Goal: Task Accomplishment & Management: Contribute content

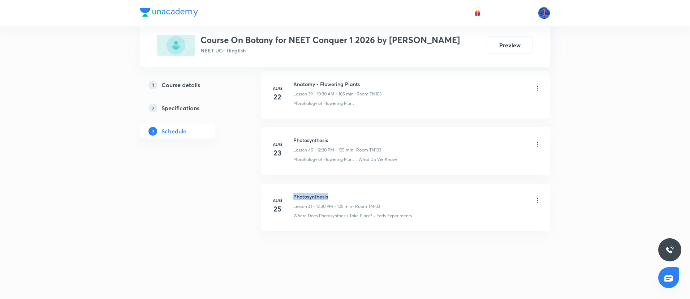
drag, startPoint x: 294, startPoint y: 197, endPoint x: 337, endPoint y: 191, distance: 44.1
click at [337, 191] on li "Aug 25 Photosynthesis Lesson 41 • 12:30 PM • 105 min • Room TN103 Where Does Ph…" at bounding box center [405, 207] width 289 height 47
copy h6 "Photosynthesis"
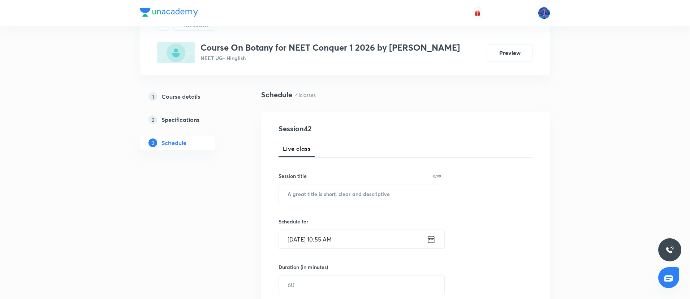
scroll to position [78, 0]
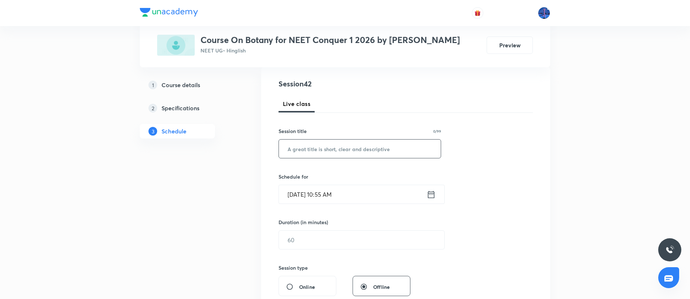
click at [345, 151] on input "text" at bounding box center [360, 148] width 162 height 18
paste input "Photosynthesis"
type input "Photosynthesis"
click at [389, 198] on input "Aug 30, 2025, 10:55 AM" at bounding box center [353, 194] width 148 height 18
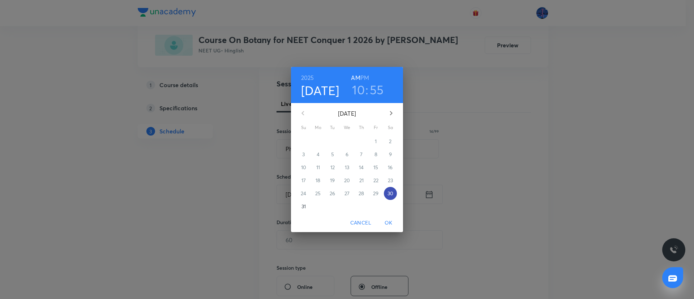
click at [389, 195] on p "30" at bounding box center [390, 193] width 6 height 7
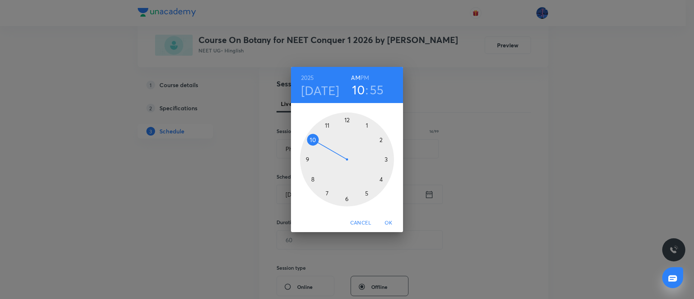
click at [391, 199] on div at bounding box center [347, 159] width 94 height 94
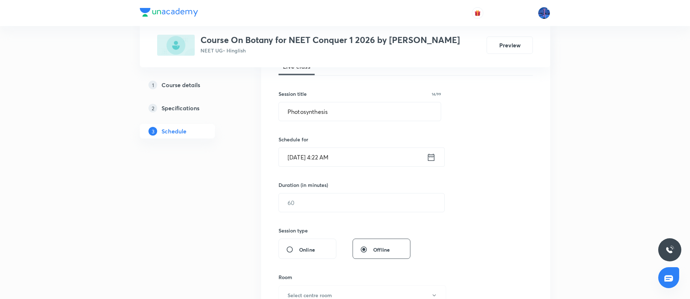
scroll to position [116, 0]
click at [373, 151] on input "Aug 30, 2025, 4:22 AM" at bounding box center [353, 156] width 148 height 18
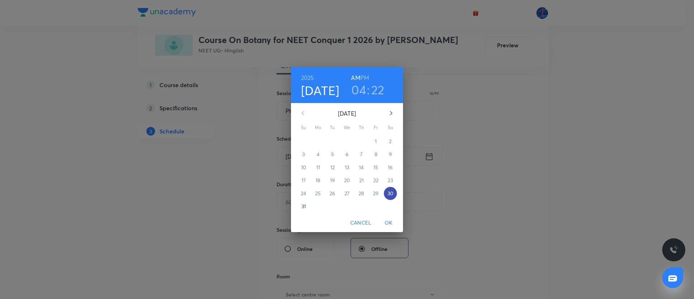
click at [389, 191] on p "30" at bounding box center [390, 193] width 6 height 7
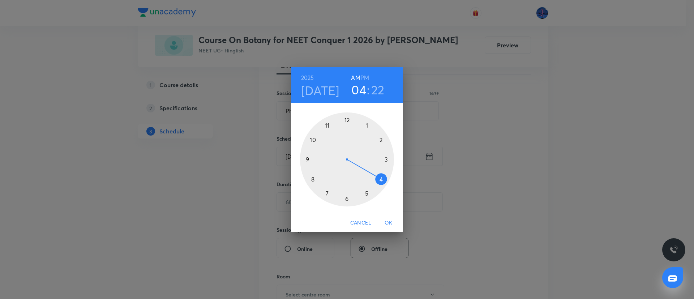
click at [364, 78] on h6 "PM" at bounding box center [364, 78] width 9 height 10
click at [348, 120] on div at bounding box center [347, 159] width 94 height 94
click at [347, 199] on div at bounding box center [347, 159] width 94 height 94
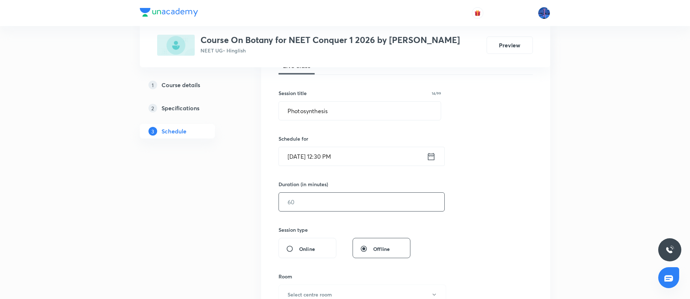
click at [332, 199] on input "text" at bounding box center [361, 202] width 165 height 18
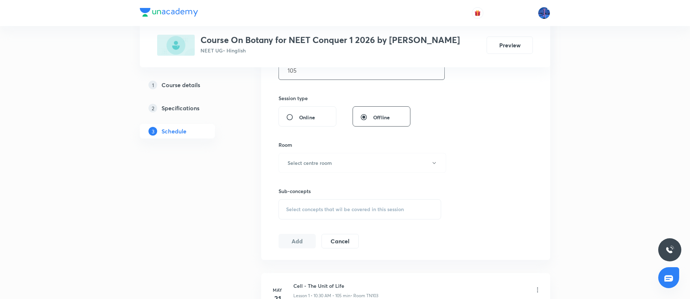
scroll to position [251, 0]
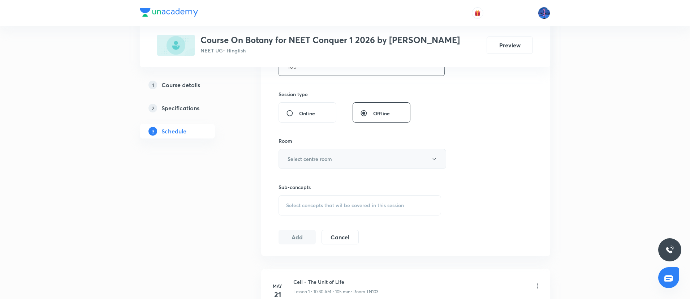
type input "105"
click at [366, 162] on button "Select centre room" at bounding box center [363, 159] width 168 height 20
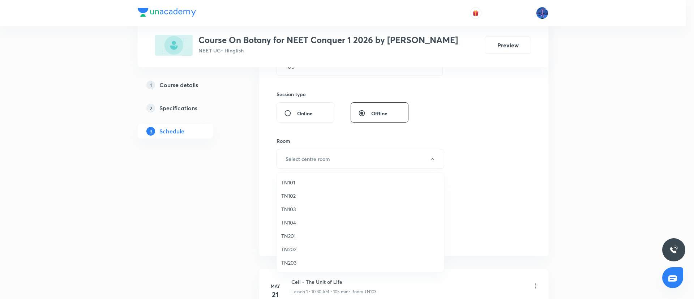
click at [292, 207] on span "TN103" at bounding box center [360, 209] width 158 height 8
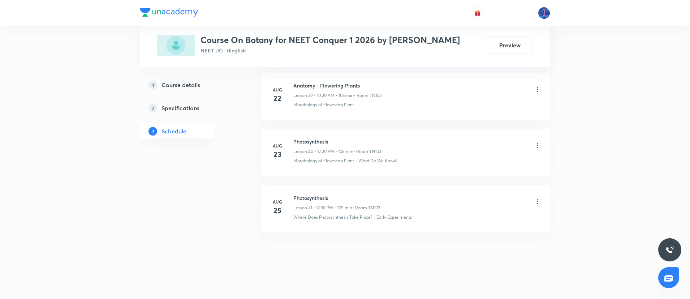
scroll to position [2578, 0]
drag, startPoint x: 418, startPoint y: 217, endPoint x: 377, endPoint y: 228, distance: 42.6
click at [377, 228] on li "Aug 25 Photosynthesis Lesson 41 • 12:30 PM • 105 min • Room TN103 Where Does Ph…" at bounding box center [405, 207] width 289 height 47
copy p "Early Experiments"
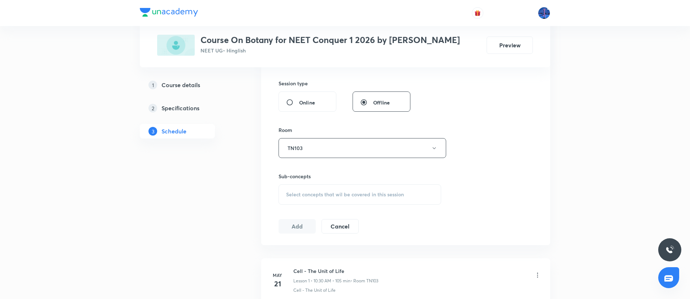
scroll to position [264, 0]
click at [353, 198] on div "Select concepts that wil be covered in this session" at bounding box center [360, 192] width 163 height 20
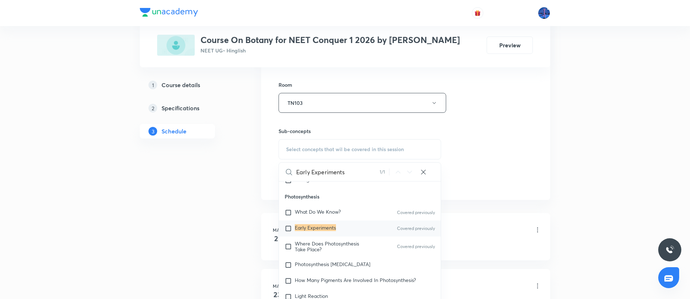
scroll to position [2113, 0]
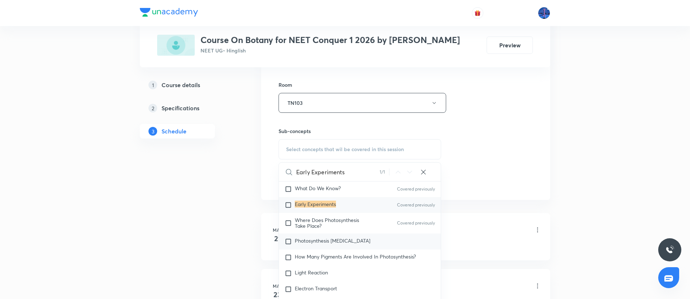
type input "Early Experiments"
click at [335, 244] on span "Photosynthesis Organelle" at bounding box center [333, 240] width 76 height 7
checkbox input "true"
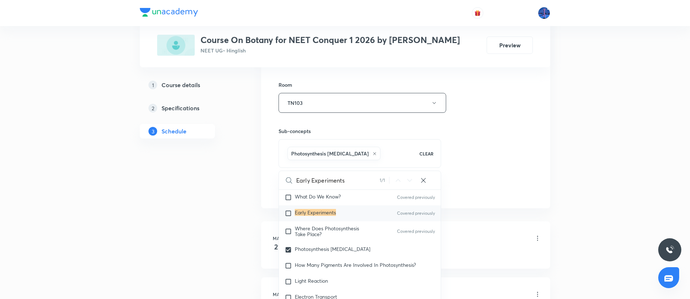
click at [473, 177] on div "Session 42 Live class Session title 14/99 Photosynthesis ​ Schedule for Aug 30,…" at bounding box center [406, 23] width 254 height 348
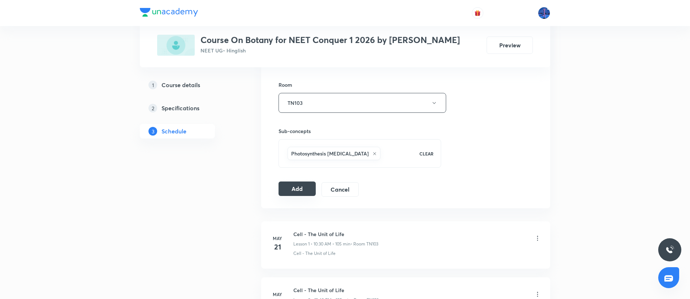
click at [306, 189] on button "Add" at bounding box center [297, 188] width 37 height 14
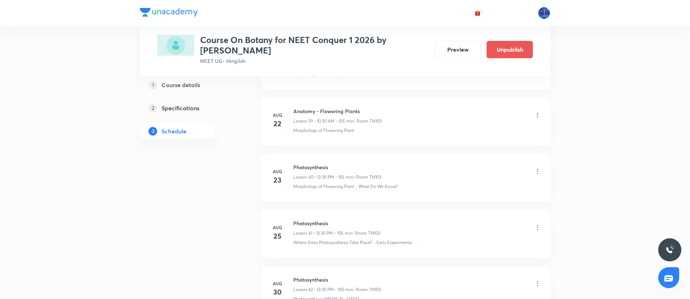
scroll to position [2311, 0]
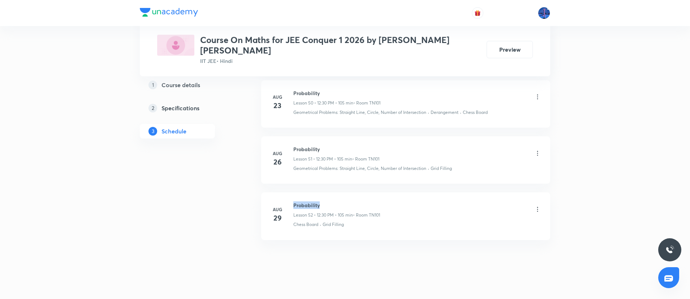
drag, startPoint x: 294, startPoint y: 195, endPoint x: 347, endPoint y: 199, distance: 53.2
click at [347, 201] on h6 "Probability" at bounding box center [336, 205] width 87 height 8
copy h6 "Probability"
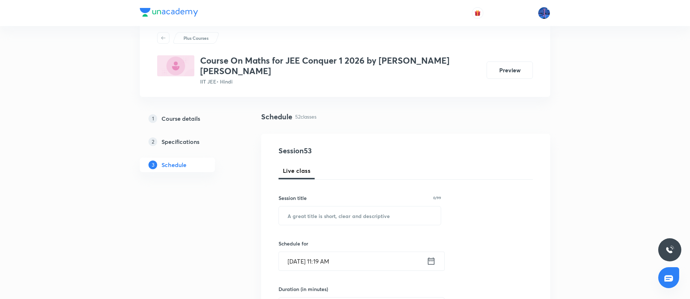
scroll to position [70, 0]
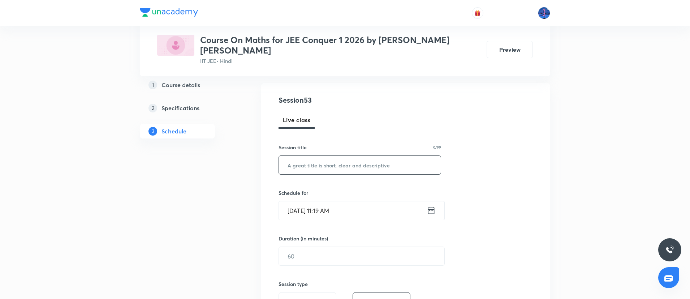
click at [351, 156] on input "text" at bounding box center [360, 165] width 162 height 18
paste input "Probability"
type input "Probability"
click at [383, 201] on input "Aug 30, 2025, 11:19 AM" at bounding box center [353, 210] width 148 height 18
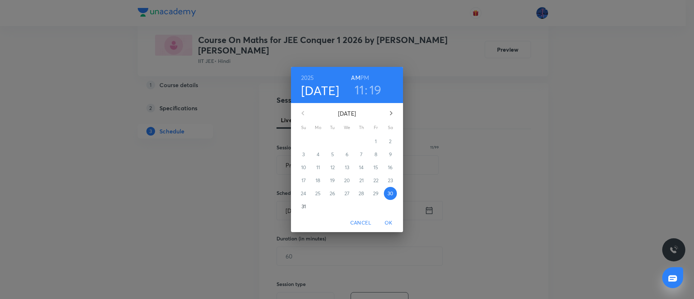
click at [305, 206] on p "31" at bounding box center [303, 206] width 4 height 7
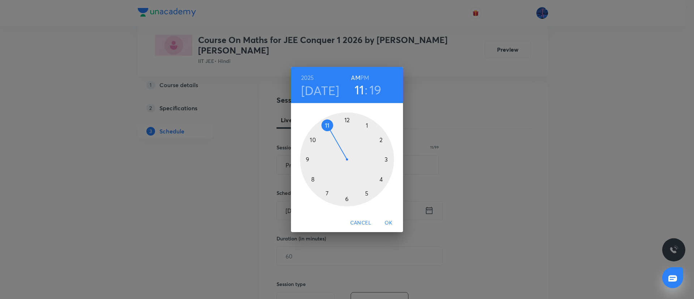
click at [313, 139] on div at bounding box center [347, 159] width 94 height 94
click at [346, 200] on div at bounding box center [347, 159] width 94 height 94
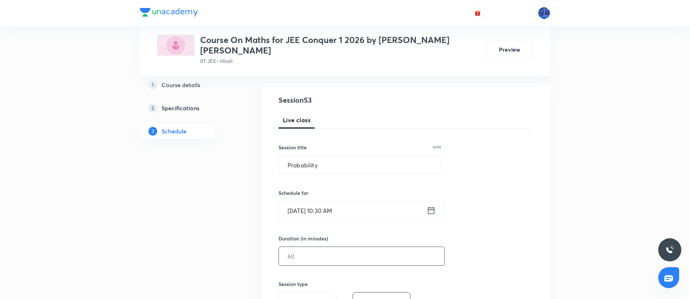
click at [325, 254] on input "text" at bounding box center [361, 256] width 165 height 18
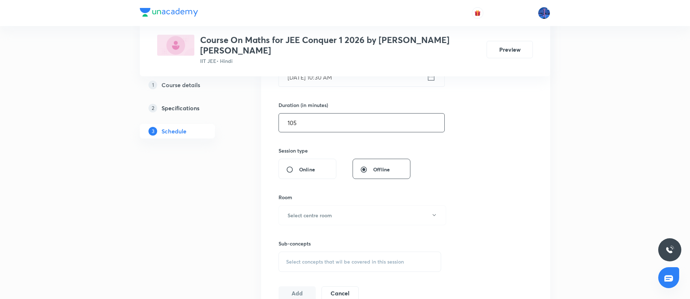
scroll to position [206, 0]
type input "105"
click at [367, 208] on button "Select centre room" at bounding box center [363, 213] width 168 height 20
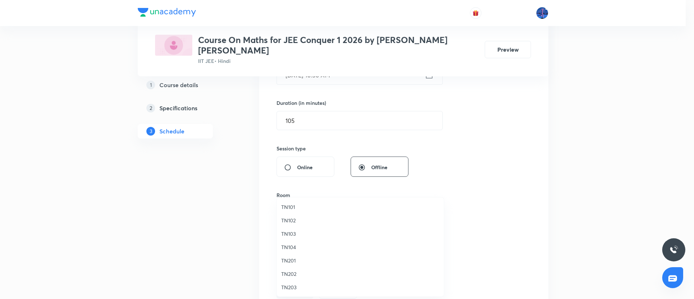
click at [294, 207] on span "TN101" at bounding box center [360, 207] width 158 height 8
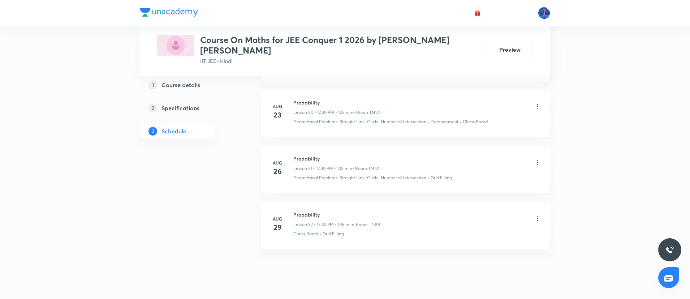
scroll to position [3263, 0]
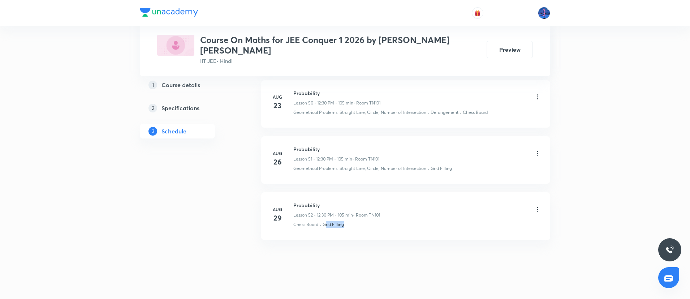
drag, startPoint x: 350, startPoint y: 221, endPoint x: 325, endPoint y: 227, distance: 25.9
click at [325, 227] on li "Aug 29 Probability Lesson 52 • 12:30 PM • 105 min • Room TN101 Chess Board · Gr…" at bounding box center [405, 215] width 289 height 47
copy p "Grid Filling"
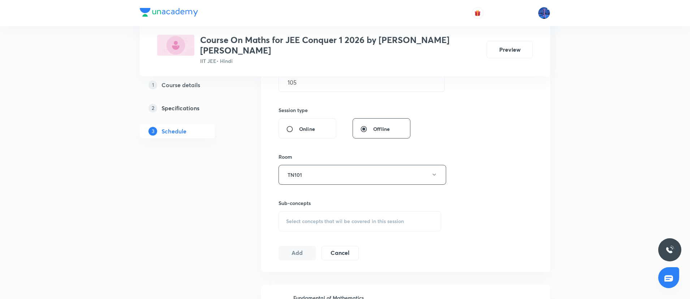
scroll to position [255, 0]
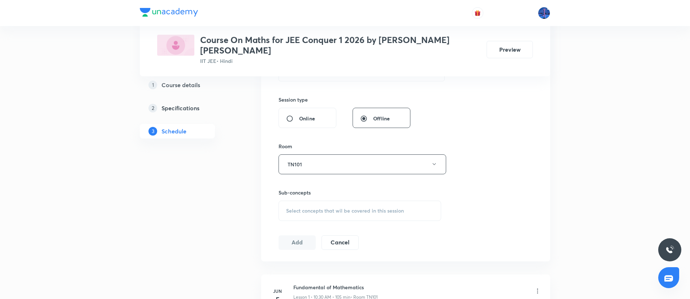
click at [348, 209] on div "Select concepts that wil be covered in this session" at bounding box center [360, 211] width 163 height 20
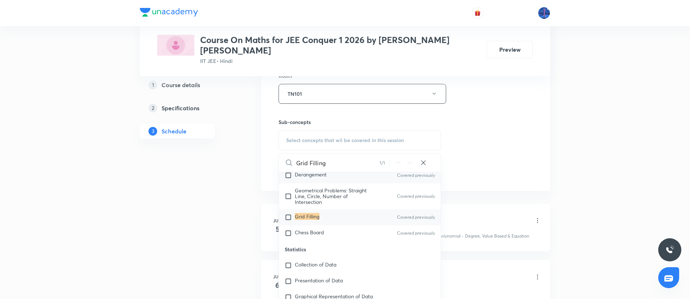
scroll to position [1658, 0]
type input "Grid Filling"
click at [313, 227] on span "Chess Board" at bounding box center [309, 230] width 29 height 7
checkbox input "true"
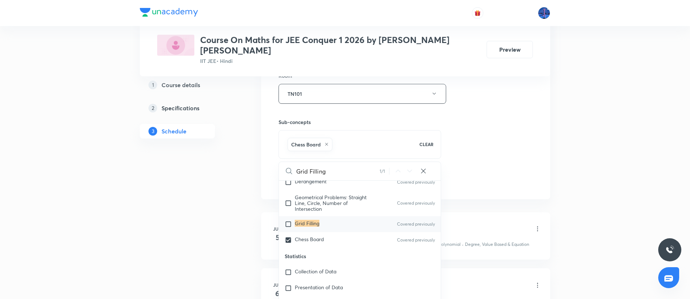
click at [306, 220] on mark "Grid Filling" at bounding box center [307, 223] width 25 height 7
checkbox input "true"
click at [520, 120] on div "Session 53 Live class Session title 11/99 Probability ​ Schedule for Aug 31, 20…" at bounding box center [406, 14] width 254 height 348
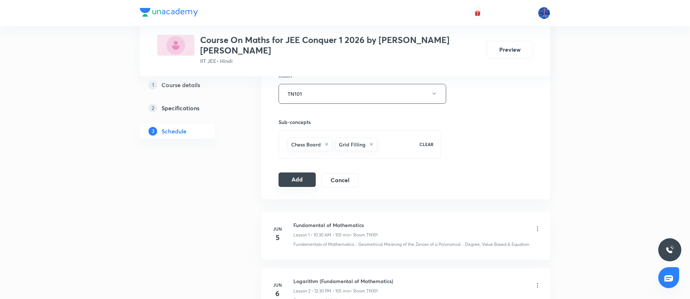
click at [303, 172] on button "Add" at bounding box center [297, 179] width 37 height 14
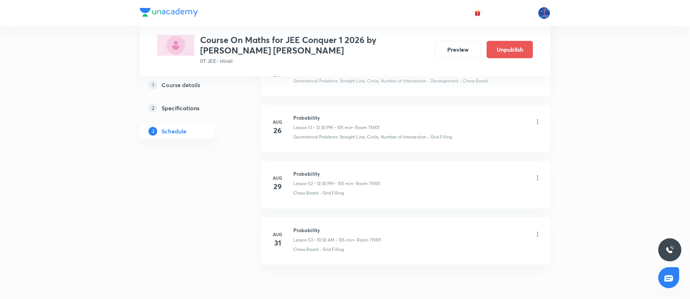
scroll to position [2996, 0]
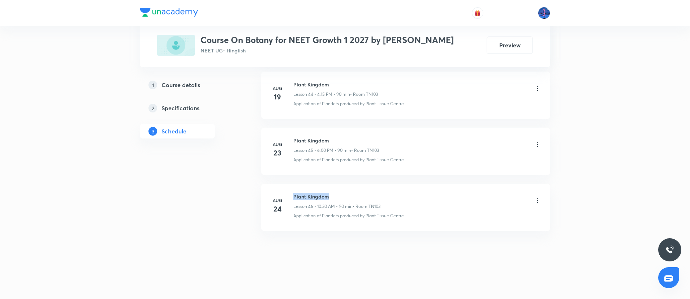
drag, startPoint x: 294, startPoint y: 196, endPoint x: 332, endPoint y: 196, distance: 37.6
click at [332, 196] on h6 "Plant Kingdom" at bounding box center [336, 197] width 87 height 8
copy h6 "Plant Kingdom"
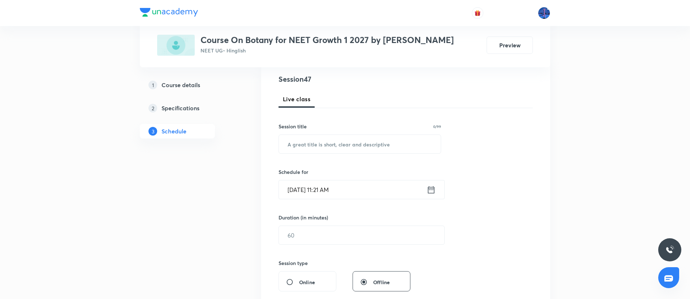
scroll to position [83, 0]
click at [353, 147] on input "text" at bounding box center [360, 143] width 162 height 18
type input "v"
click at [353, 147] on input "v" at bounding box center [360, 143] width 162 height 18
paste input "Plant Kingdom"
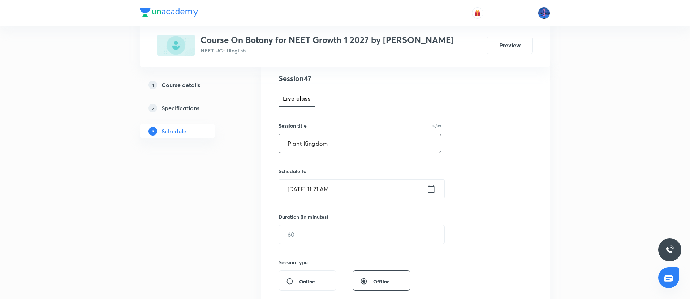
type input "Plant Kingdom"
click at [374, 184] on input "Aug 30, 2025, 11:21 AM" at bounding box center [353, 189] width 148 height 18
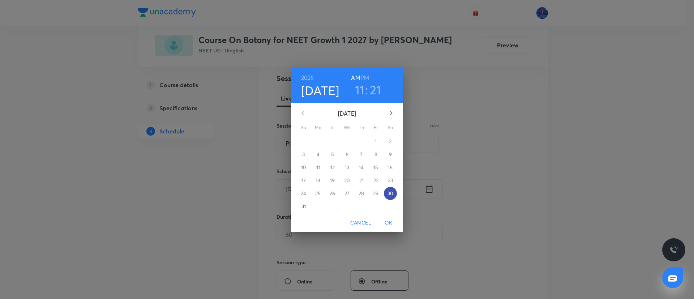
click at [389, 192] on p "30" at bounding box center [390, 193] width 6 height 7
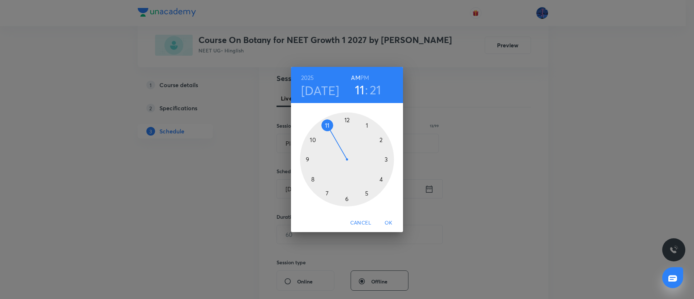
click at [366, 77] on h6 "PM" at bounding box center [364, 78] width 9 height 10
click at [346, 198] on div at bounding box center [347, 159] width 94 height 94
click at [346, 119] on div at bounding box center [347, 159] width 94 height 94
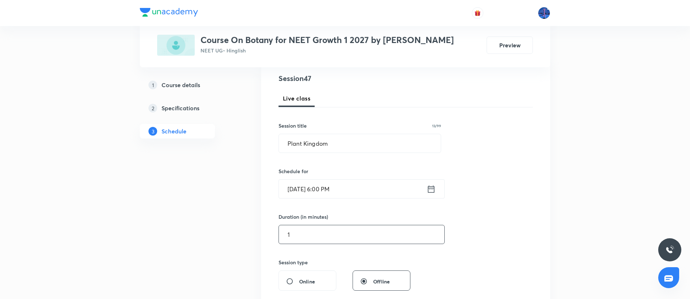
click at [329, 233] on input "1" at bounding box center [361, 234] width 165 height 18
type input "1"
type input "0"
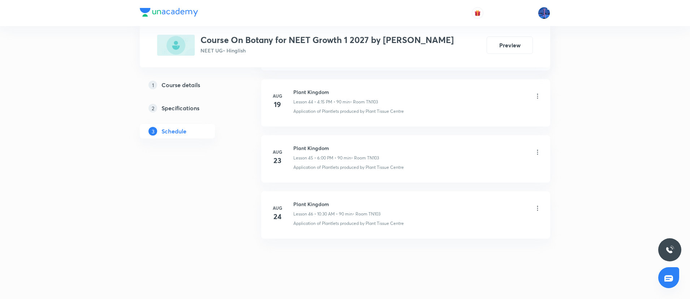
scroll to position [2864, 0]
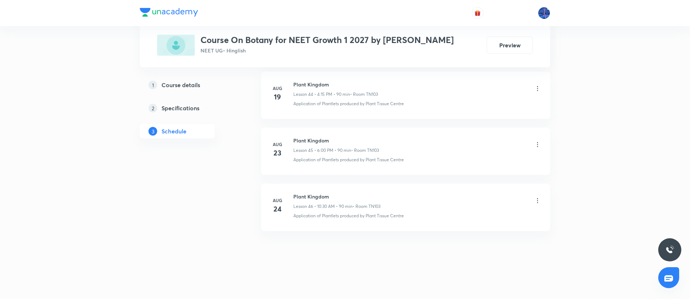
type input "90"
drag, startPoint x: 415, startPoint y: 212, endPoint x: 368, endPoint y: 225, distance: 49.0
click at [368, 225] on li "Aug 24 Plant Kingdom Lesson 46 • 10:30 AM • 90 min • Room TN103 Application of …" at bounding box center [405, 207] width 289 height 47
copy p "Plant Tissue Centre"
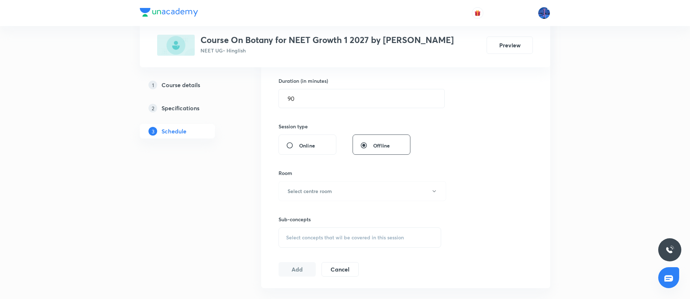
scroll to position [226, 0]
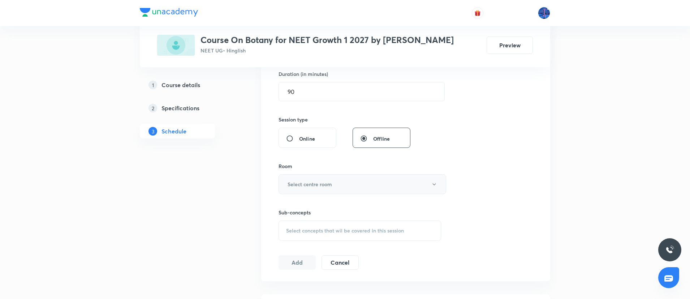
click at [400, 190] on button "Select centre room" at bounding box center [363, 184] width 168 height 20
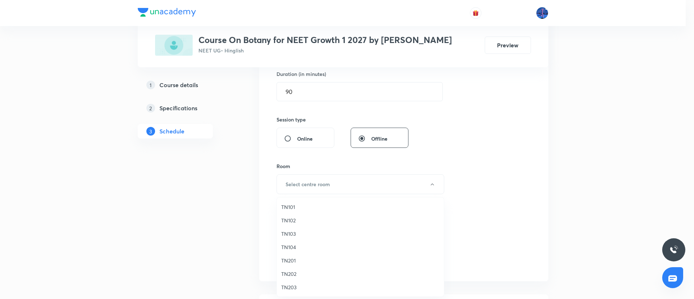
click at [289, 233] on span "TN103" at bounding box center [360, 234] width 158 height 8
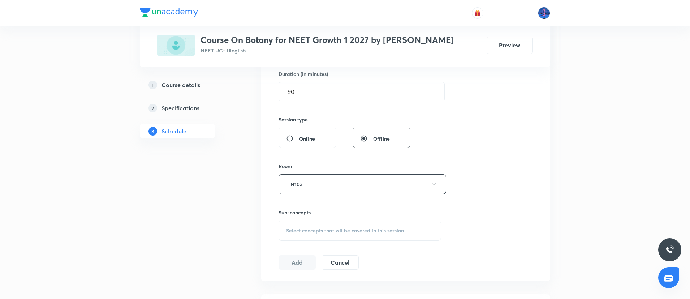
click at [324, 234] on div "Select concepts that wil be covered in this session" at bounding box center [360, 230] width 163 height 20
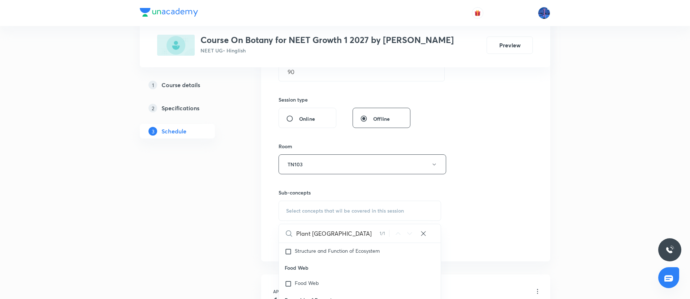
scroll to position [20042, 0]
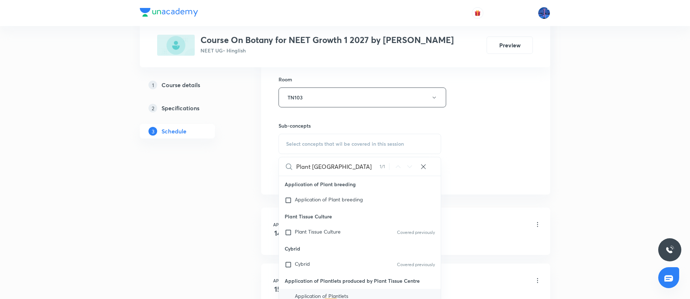
type input "Plant Tissue Centre"
click at [325, 292] on span "Application of Plantlets produced by" at bounding box center [321, 298] width 53 height 13
checkbox input "true"
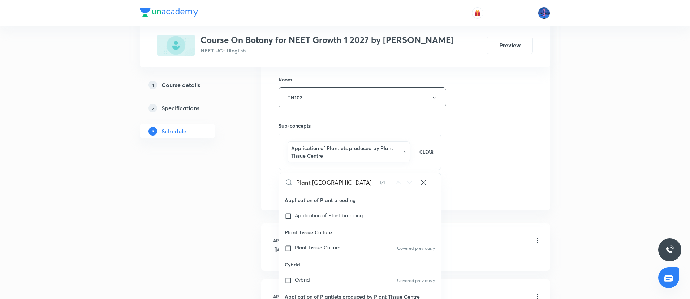
click at [500, 164] on div "Session 47 Live class Session title 13/99 Plant Kingdom ​ Schedule for Aug 30, …" at bounding box center [406, 21] width 254 height 355
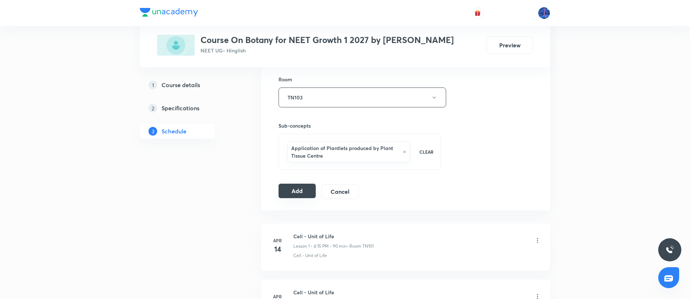
click at [299, 194] on button "Add" at bounding box center [297, 191] width 37 height 14
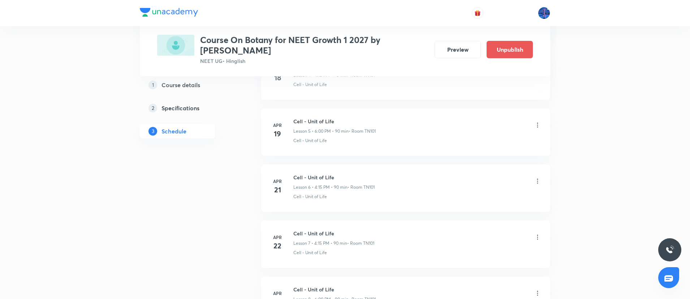
scroll to position [322, 0]
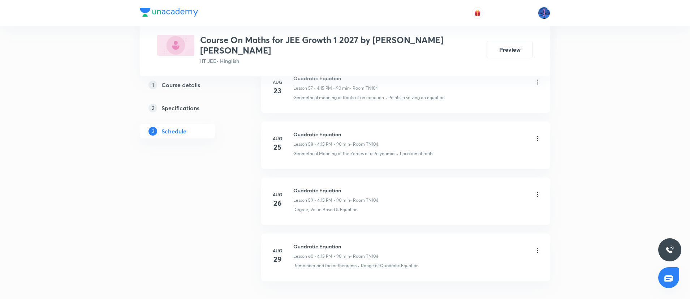
scroll to position [3643, 0]
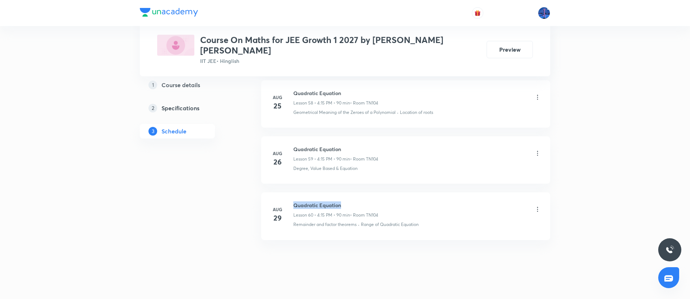
drag, startPoint x: 294, startPoint y: 194, endPoint x: 354, endPoint y: 192, distance: 60.0
click at [354, 201] on h6 "Quadratic Equation" at bounding box center [335, 205] width 85 height 8
copy h6 "Quadratic Equation"
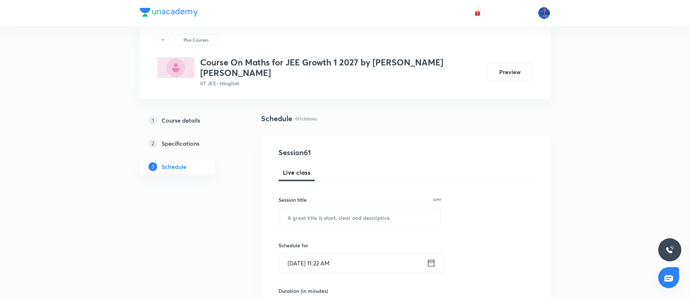
scroll to position [51, 0]
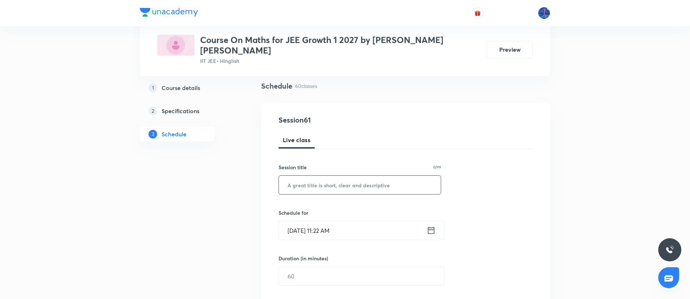
click at [359, 181] on input "text" at bounding box center [360, 185] width 162 height 18
paste input "Quadratic Equation"
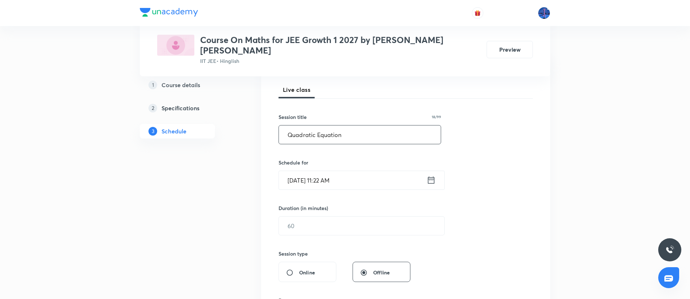
scroll to position [103, 0]
type input "Quadratic Equation"
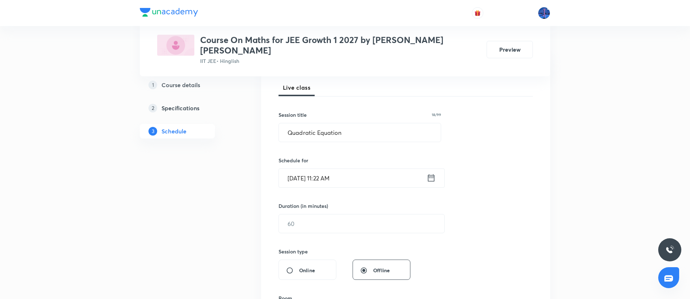
click at [365, 172] on input "[DATE] 11:22 AM" at bounding box center [353, 178] width 148 height 18
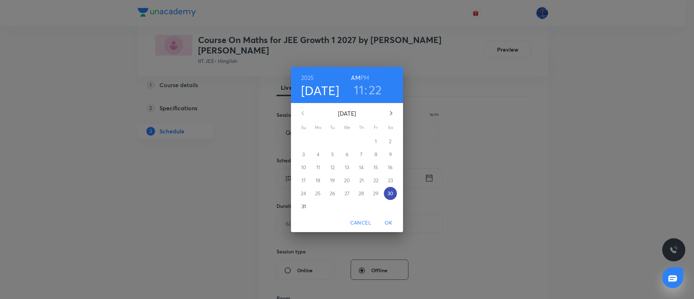
click at [391, 193] on p "30" at bounding box center [390, 193] width 6 height 7
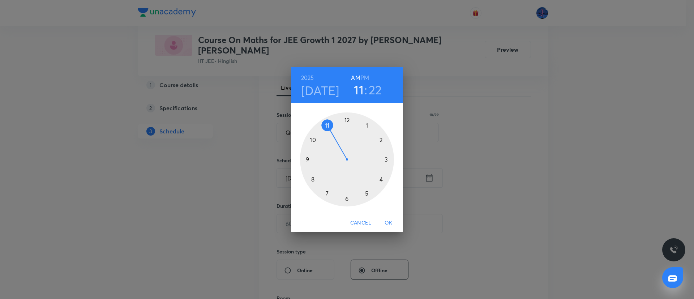
click at [365, 78] on h6 "PM" at bounding box center [364, 78] width 9 height 10
click at [382, 181] on div at bounding box center [347, 159] width 94 height 94
click at [387, 160] on div at bounding box center [347, 159] width 94 height 94
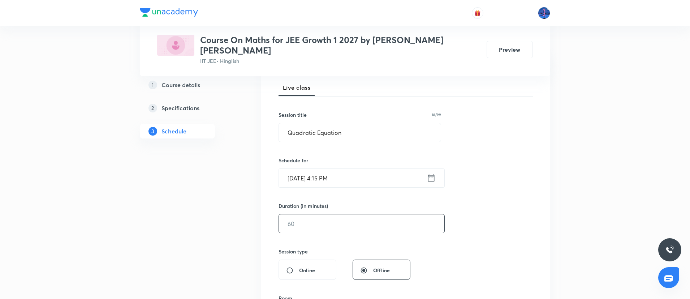
click at [346, 214] on input "text" at bounding box center [361, 223] width 165 height 18
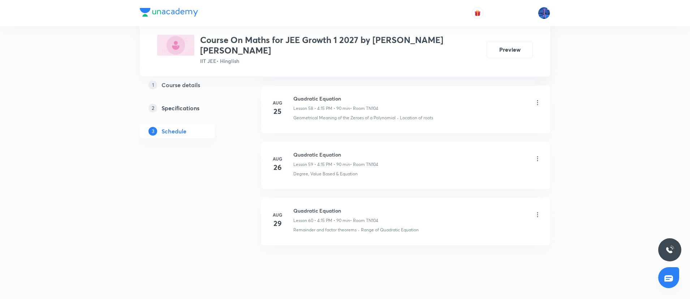
scroll to position [3643, 0]
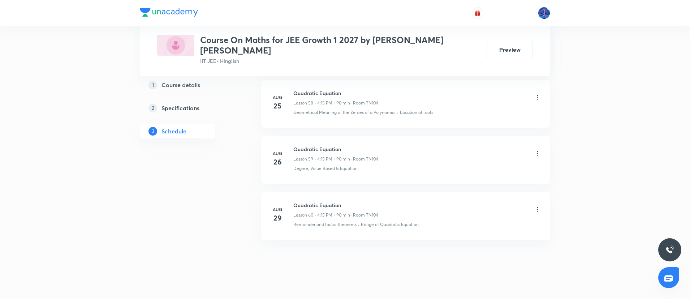
type input "90"
drag, startPoint x: 430, startPoint y: 223, endPoint x: 362, endPoint y: 224, distance: 67.9
click at [362, 224] on li "[DATE] Quadratic Equation Lesson 60 • 4:15 PM • 90 min • Room TN104 Remainder a…" at bounding box center [405, 215] width 289 height 47
copy p "Range of Quadratic Equation"
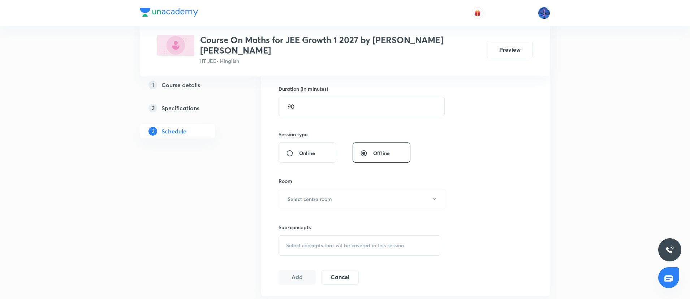
scroll to position [226, 0]
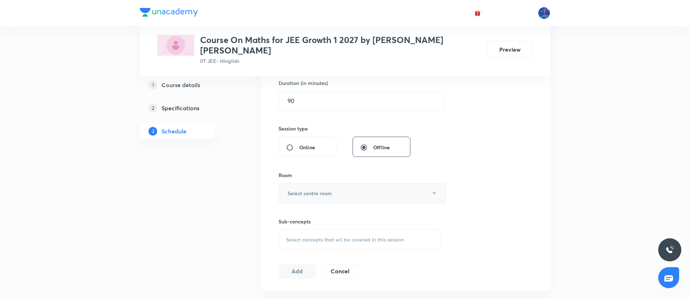
click at [359, 191] on button "Select centre room" at bounding box center [363, 193] width 168 height 20
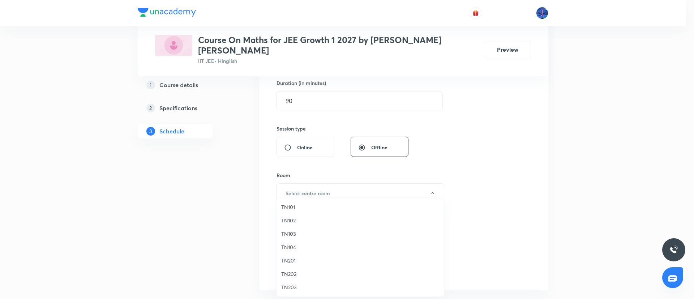
click at [295, 244] on span "TN104" at bounding box center [360, 247] width 158 height 8
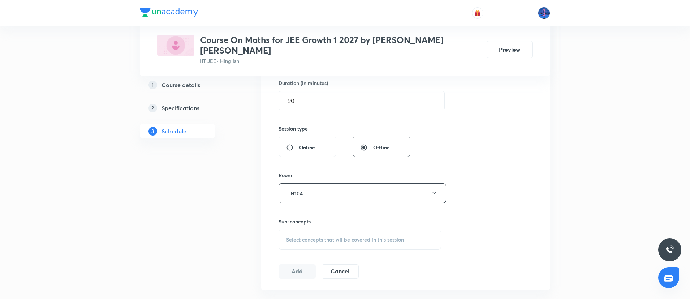
click at [340, 235] on div "Select concepts that wil be covered in this session" at bounding box center [360, 239] width 163 height 20
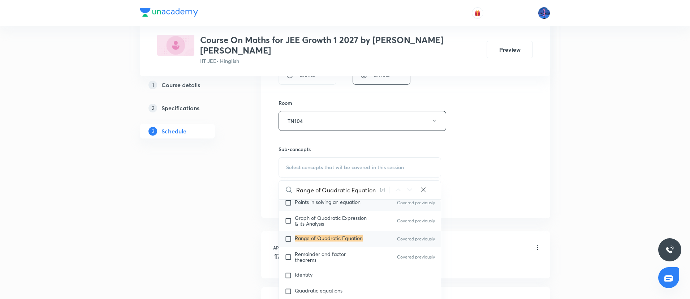
scroll to position [98, 0]
type input "Range of Quadratic Equation"
click at [333, 250] on span "Remainder and factor theorems" at bounding box center [320, 256] width 51 height 13
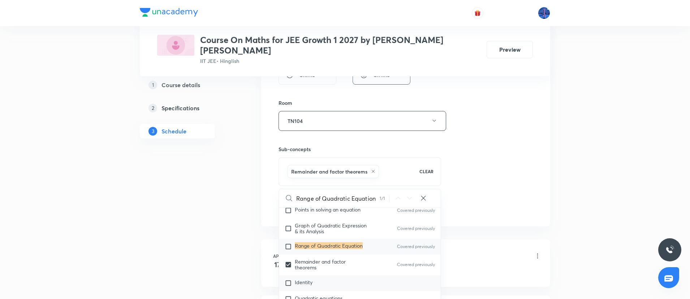
click at [311, 279] on span "Identity" at bounding box center [304, 282] width 18 height 7
checkbox input "true"
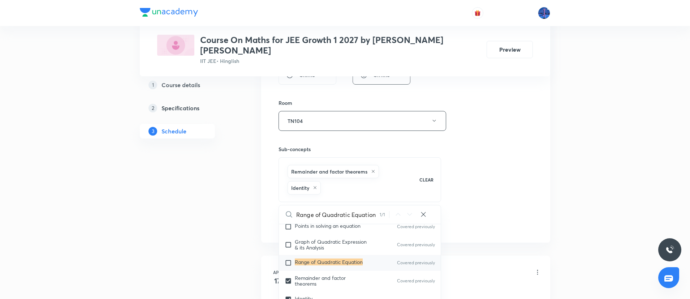
click at [499, 199] on div "Session 61 Live class Session title 18/99 Quadratic Equation ​ Schedule for Aug…" at bounding box center [406, 49] width 254 height 364
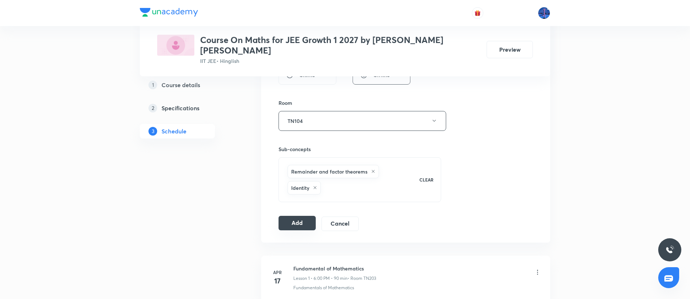
click at [303, 216] on button "Add" at bounding box center [297, 223] width 37 height 14
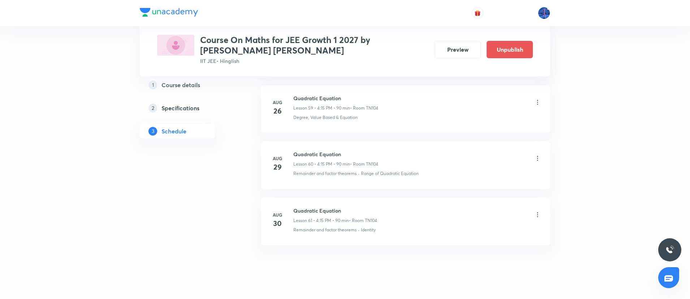
scroll to position [3376, 0]
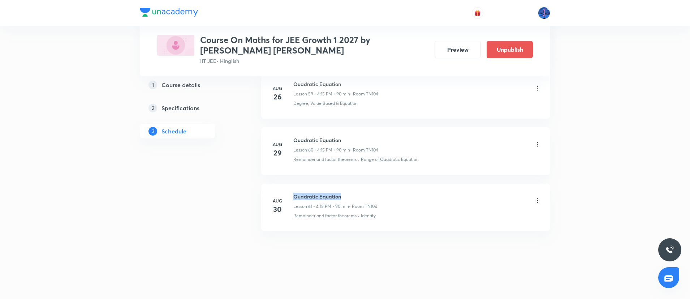
drag, startPoint x: 294, startPoint y: 195, endPoint x: 355, endPoint y: 189, distance: 60.9
click at [355, 189] on li "Aug 30 Quadratic Equation Lesson 61 • 4:15 PM • 90 min • Room TN104 Remainder a…" at bounding box center [405, 207] width 289 height 47
copy h6 "Quadratic Equation"
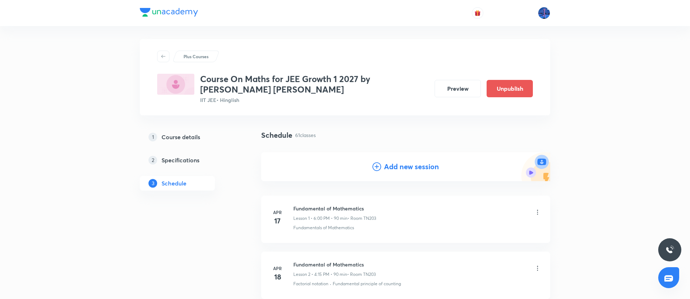
scroll to position [0, 0]
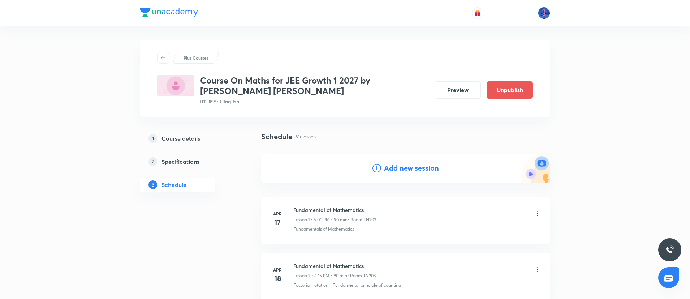
click at [399, 164] on h4 "Add new session" at bounding box center [411, 168] width 55 height 11
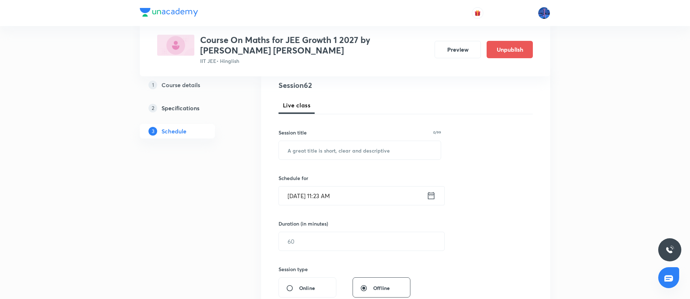
scroll to position [89, 0]
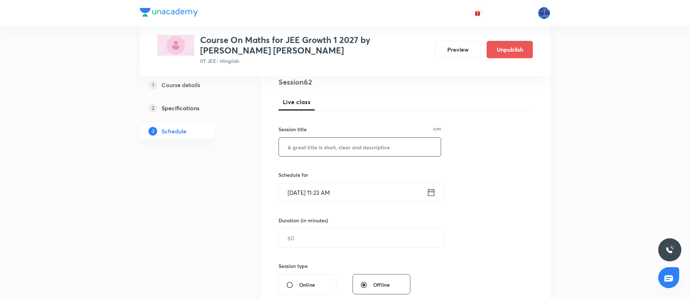
click at [370, 150] on input "text" at bounding box center [360, 147] width 162 height 18
paste input "Quadratic Equation"
type input "Quadratic Equation"
click at [371, 190] on input "Aug 30, 2025, 11:23 AM" at bounding box center [353, 192] width 148 height 18
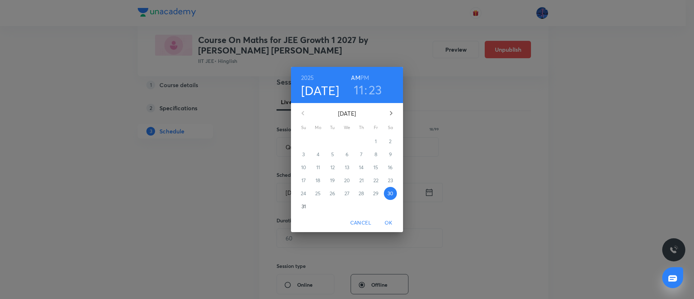
click at [304, 207] on p "31" at bounding box center [303, 206] width 4 height 7
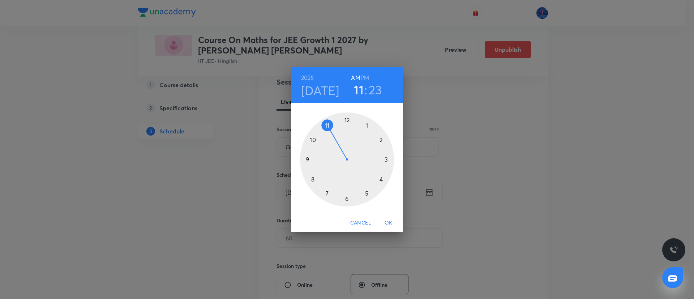
click at [365, 79] on h6 "PM" at bounding box center [364, 78] width 9 height 10
click at [347, 119] on div at bounding box center [347, 159] width 94 height 94
click at [380, 178] on div at bounding box center [347, 159] width 94 height 94
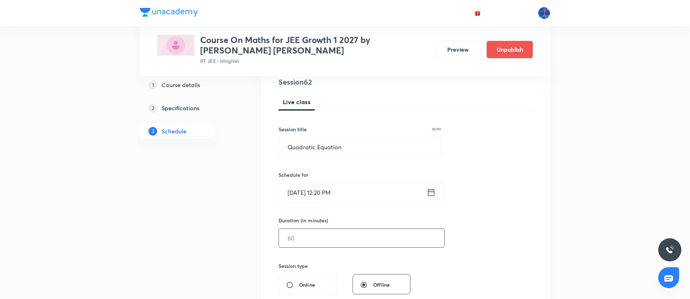
click at [329, 236] on input "text" at bounding box center [361, 238] width 165 height 18
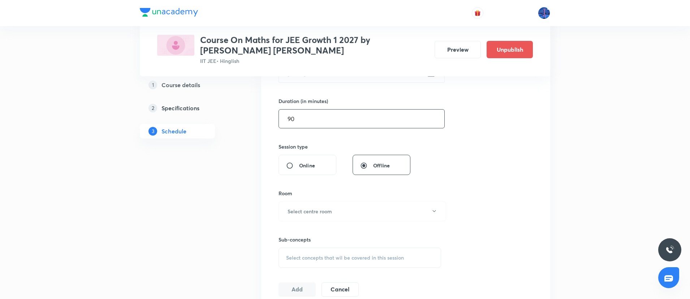
scroll to position [211, 0]
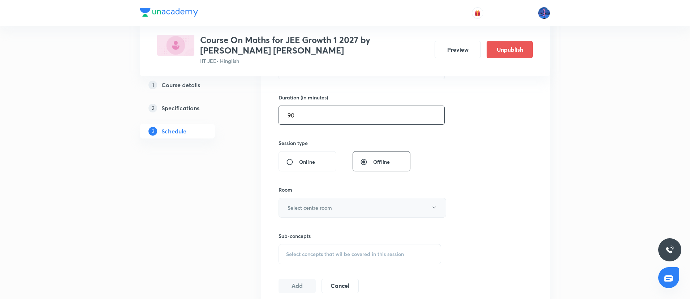
type input "90"
click at [360, 211] on button "Select centre room" at bounding box center [363, 208] width 168 height 20
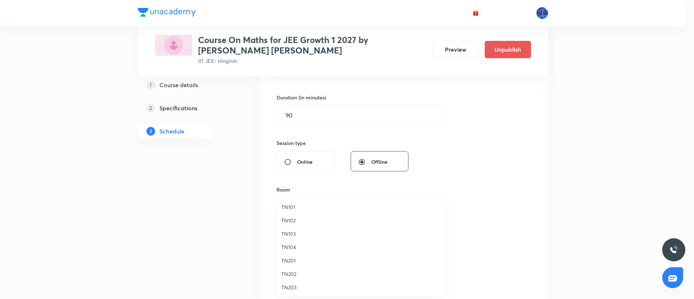
click at [301, 230] on span "TN103" at bounding box center [360, 234] width 158 height 8
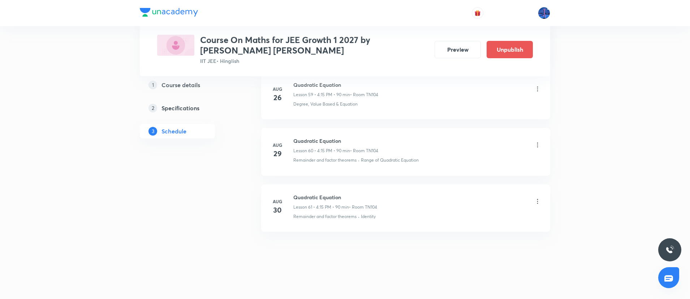
scroll to position [3708, 0]
drag, startPoint x: 294, startPoint y: 220, endPoint x: 358, endPoint y: 226, distance: 64.6
click at [358, 226] on li "Aug 30 Quadratic Equation Lesson 61 • 4:15 PM • 90 min • Room TN104 Remainder a…" at bounding box center [405, 207] width 289 height 47
copy p "Remainder and factor theorems"
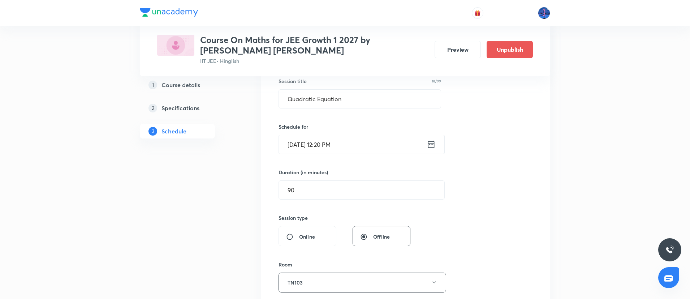
scroll to position [251, 0]
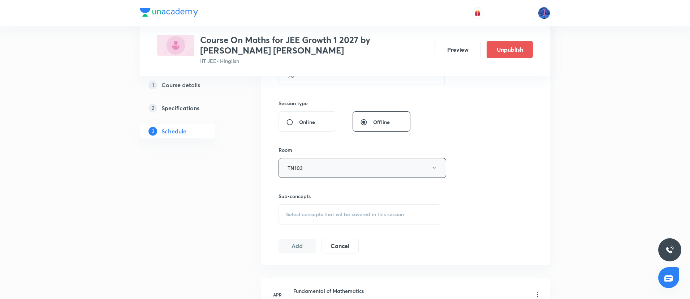
click at [380, 165] on button "TN103" at bounding box center [363, 168] width 168 height 20
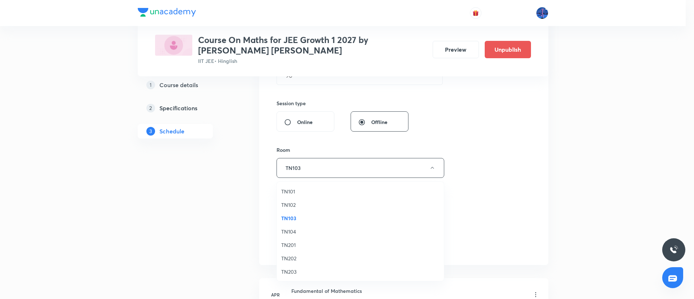
click at [293, 228] on span "TN104" at bounding box center [360, 232] width 158 height 8
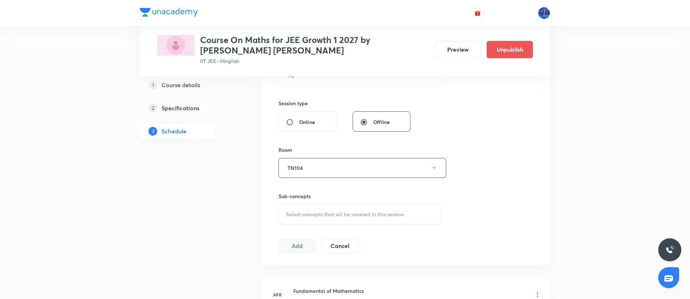
click at [356, 220] on div "Select concepts that wil be covered in this session" at bounding box center [360, 214] width 163 height 20
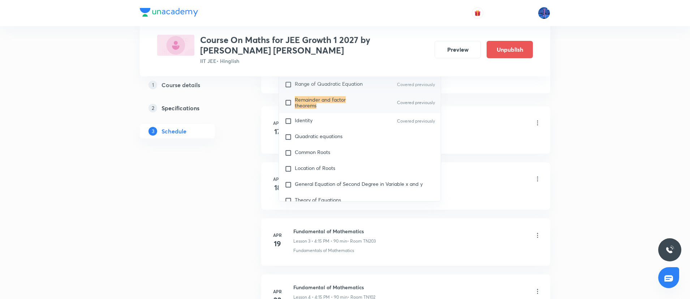
scroll to position [132, 0]
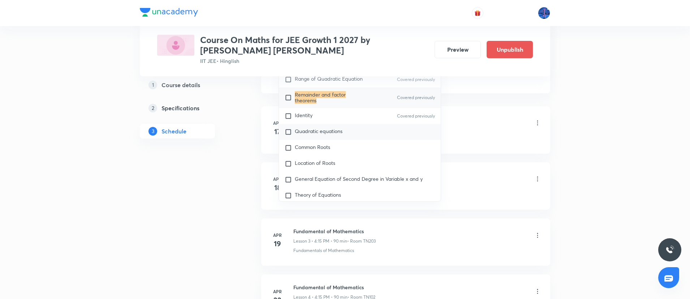
type input "Remainder and factor theorems"
click at [310, 131] on span "Quadratic equations" at bounding box center [319, 131] width 48 height 7
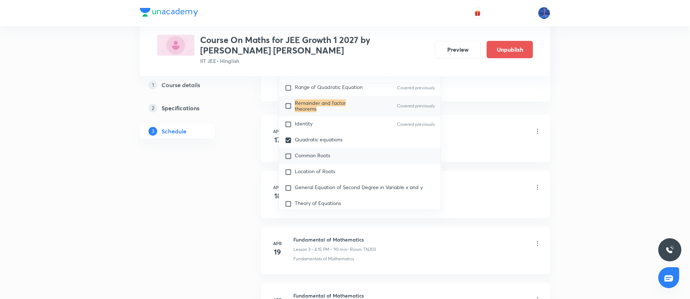
click at [325, 152] on span "Common Roots" at bounding box center [312, 155] width 35 height 7
checkbox input "true"
click at [461, 154] on li "Apr 17 Fundamental of Mathematics Lesson 1 • 6:00 PM • 90 min • Room TN203 Fund…" at bounding box center [405, 138] width 289 height 47
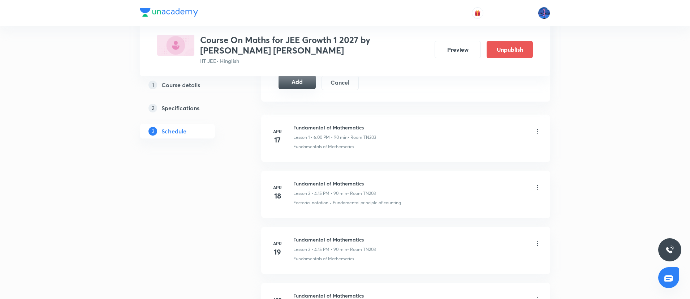
click at [296, 86] on button "Add" at bounding box center [297, 82] width 37 height 14
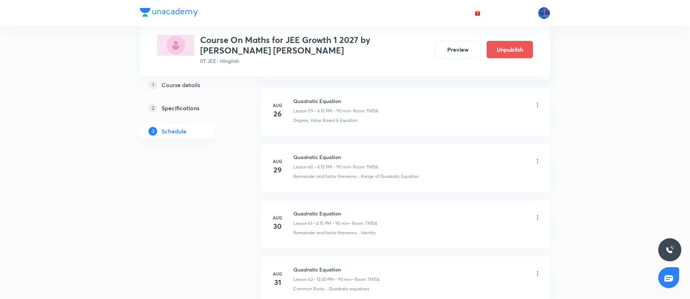
scroll to position [3432, 0]
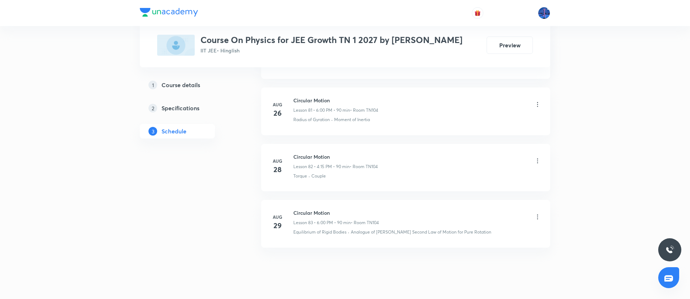
scroll to position [4976, 0]
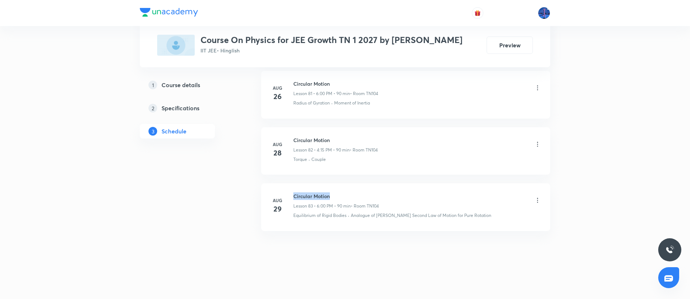
drag, startPoint x: 294, startPoint y: 195, endPoint x: 348, endPoint y: 187, distance: 54.8
click at [348, 187] on li "Aug 29 Circular Motion Lesson 83 • 6:00 PM • 90 min • Room TN104 Equilibrium of…" at bounding box center [405, 206] width 289 height 47
copy h6 "Circular Motion"
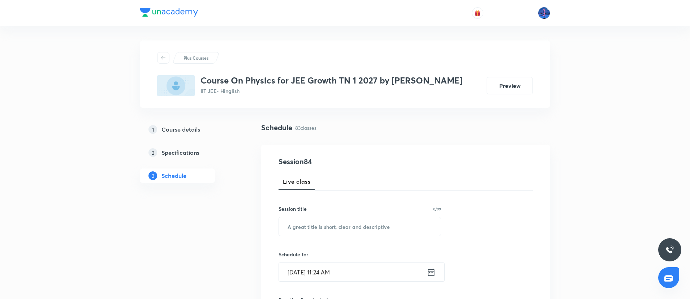
scroll to position [121, 0]
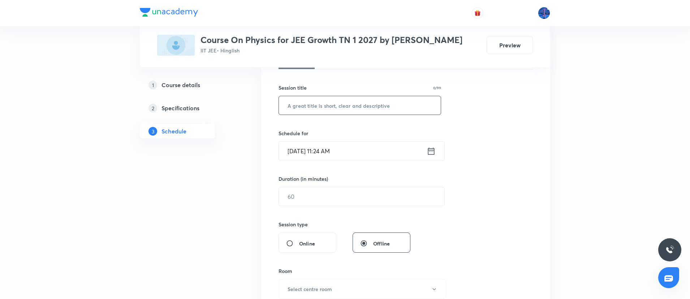
click at [366, 109] on input "text" at bounding box center [360, 105] width 162 height 18
paste input "Circular Motion"
type input "Circular Motion"
click at [365, 146] on input "Aug 30, 2025, 11:24 AM" at bounding box center [353, 151] width 148 height 18
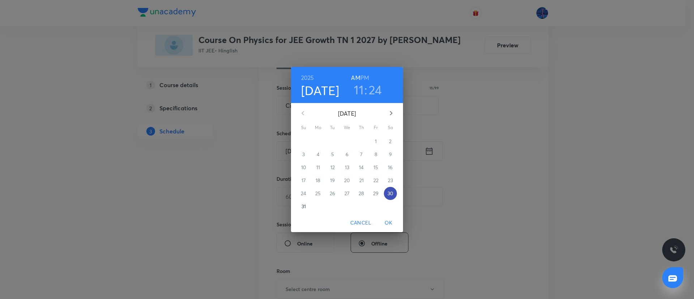
click at [392, 194] on p "30" at bounding box center [390, 193] width 6 height 7
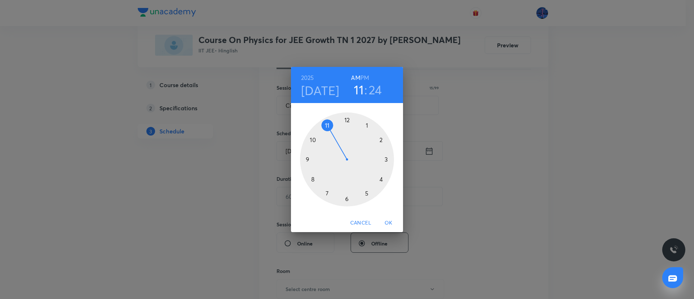
click at [365, 77] on h6 "PM" at bounding box center [364, 78] width 9 height 10
click at [346, 197] on div at bounding box center [347, 159] width 94 height 94
click at [346, 121] on div at bounding box center [347, 159] width 94 height 94
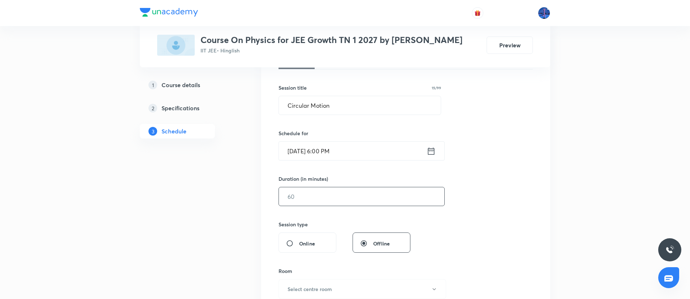
click at [326, 198] on input "text" at bounding box center [361, 196] width 165 height 18
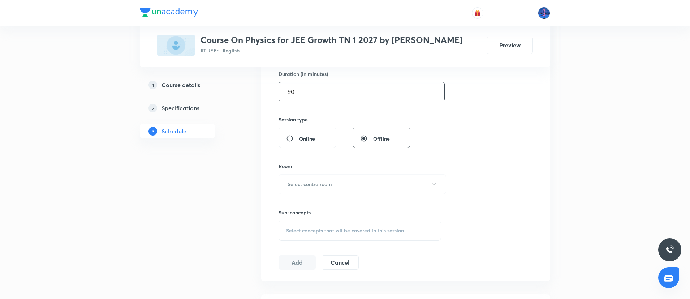
scroll to position [275, 0]
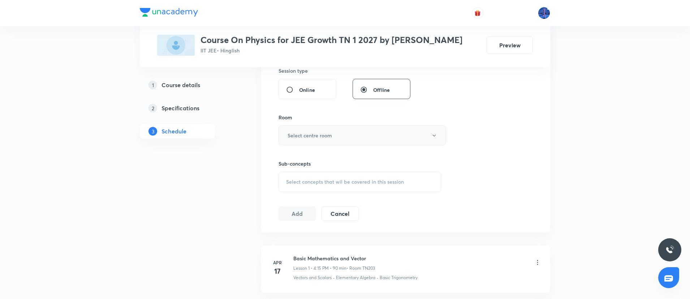
type input "90"
click at [376, 140] on button "Select centre room" at bounding box center [363, 135] width 168 height 20
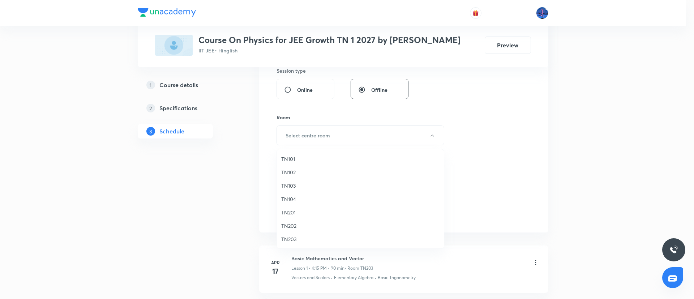
click at [297, 199] on span "TN104" at bounding box center [360, 199] width 158 height 8
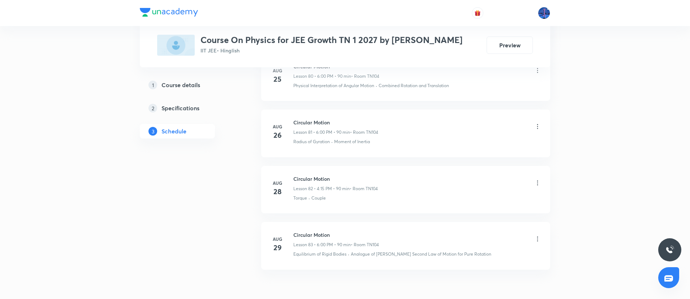
scroll to position [4976, 0]
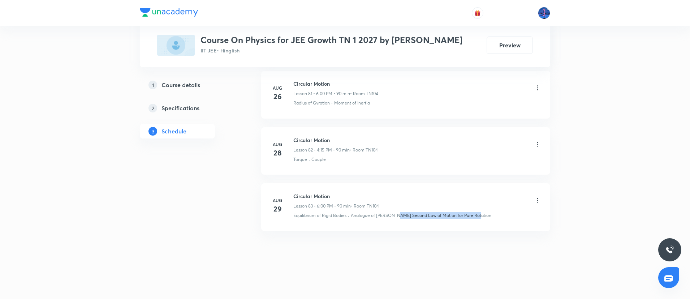
drag, startPoint x: 494, startPoint y: 219, endPoint x: 395, endPoint y: 225, distance: 99.2
click at [395, 225] on li "Aug 29 Circular Motion Lesson 83 • 6:00 PM • 90 min • Room TN104 Equilibrium of…" at bounding box center [405, 206] width 289 height 47
copy p "Second Law of Motion for Pure Rotation"
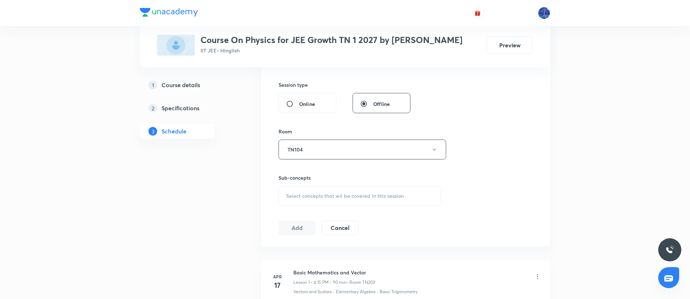
scroll to position [262, 0]
click at [364, 200] on div "Select concepts that wil be covered in this session" at bounding box center [360, 194] width 163 height 20
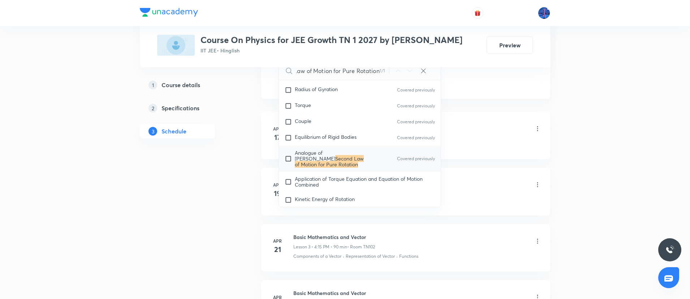
scroll to position [2215, 0]
type input "Second Law of Motion for Pure Rotation"
click at [341, 175] on span "Application of Torque Equation and Equation of Motion Combined" at bounding box center [359, 181] width 128 height 13
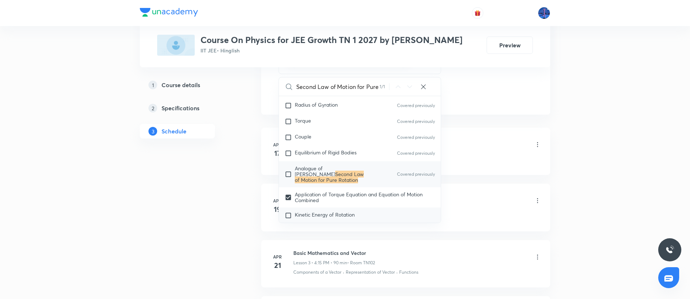
click at [326, 207] on div "Kinetic Energy of Rotation" at bounding box center [360, 215] width 162 height 16
checkbox input "true"
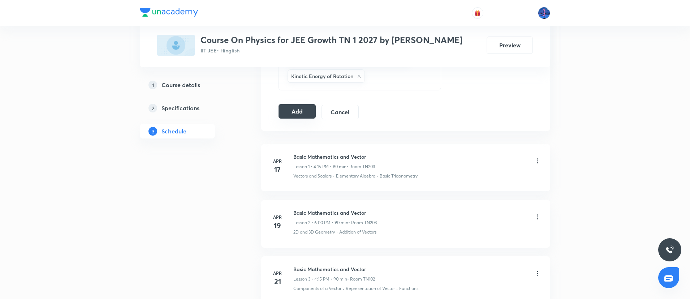
click at [303, 111] on button "Add" at bounding box center [297, 111] width 37 height 14
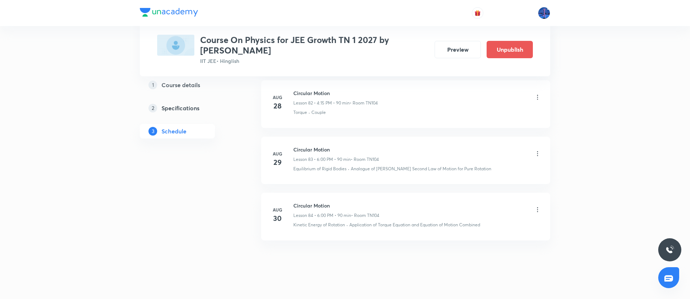
scroll to position [4709, 0]
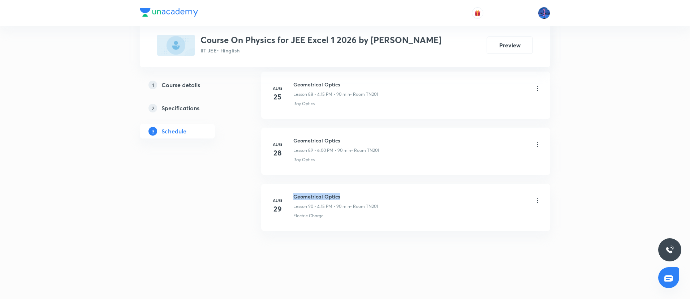
drag, startPoint x: 293, startPoint y: 195, endPoint x: 356, endPoint y: 195, distance: 62.5
click at [356, 195] on h6 "Geometrical Optics" at bounding box center [335, 197] width 85 height 8
copy h6 "Geometrical Optics"
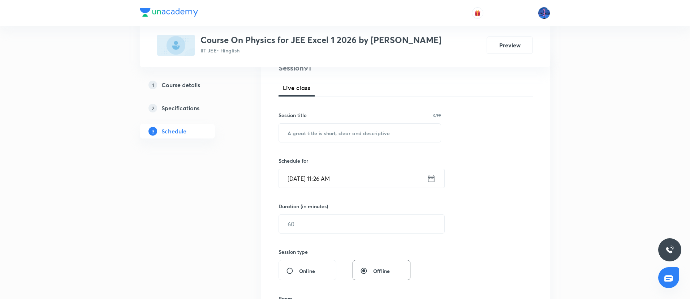
scroll to position [94, 0]
click at [366, 136] on input "text" at bounding box center [360, 132] width 162 height 18
paste input "Geometrical Optics"
type input "Geometrical Optics"
click at [391, 183] on input "Aug 30, 2025, 11:26 AM" at bounding box center [353, 178] width 148 height 18
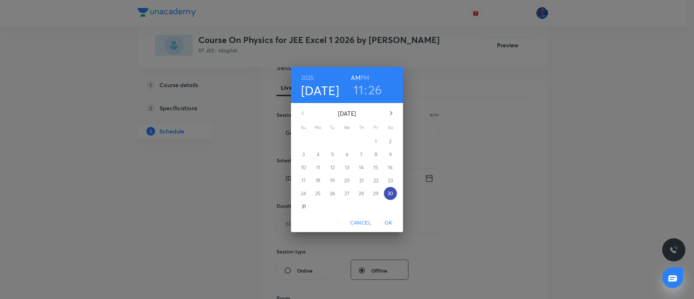
click at [391, 193] on p "30" at bounding box center [390, 193] width 6 height 7
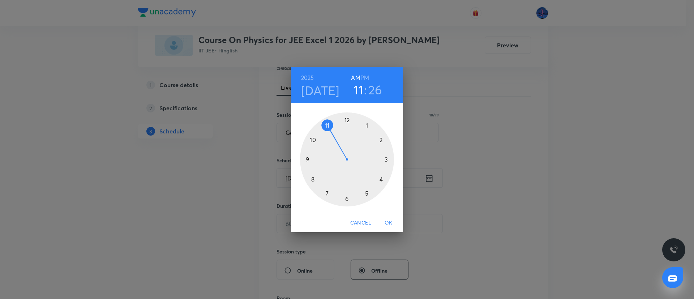
click at [382, 181] on div at bounding box center [347, 159] width 94 height 94
click at [386, 159] on div at bounding box center [347, 159] width 94 height 94
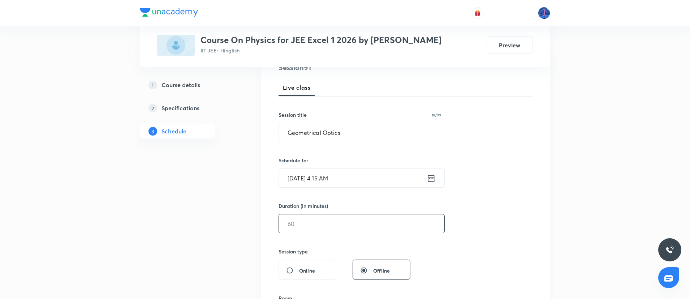
click at [364, 219] on input "text" at bounding box center [361, 223] width 165 height 18
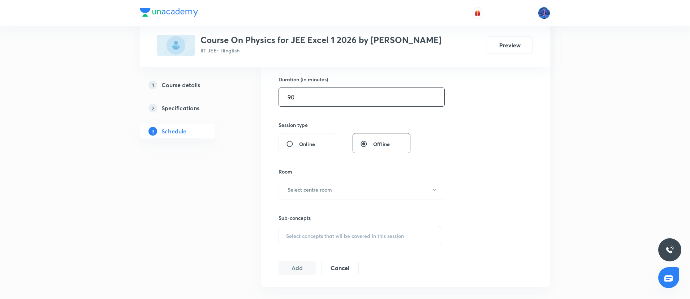
scroll to position [233, 0]
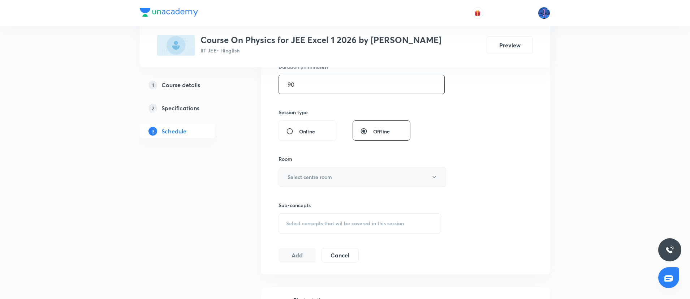
type input "90"
click at [379, 180] on button "Select centre room" at bounding box center [363, 177] width 168 height 20
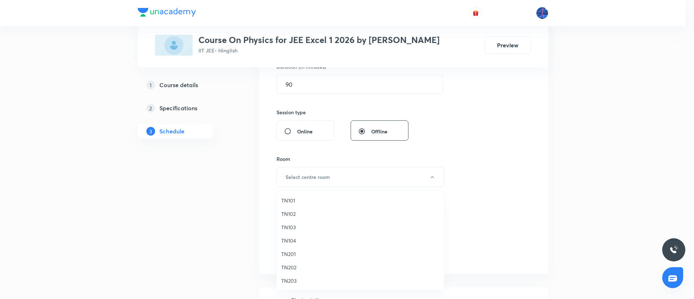
click at [291, 238] on span "TN104" at bounding box center [360, 241] width 158 height 8
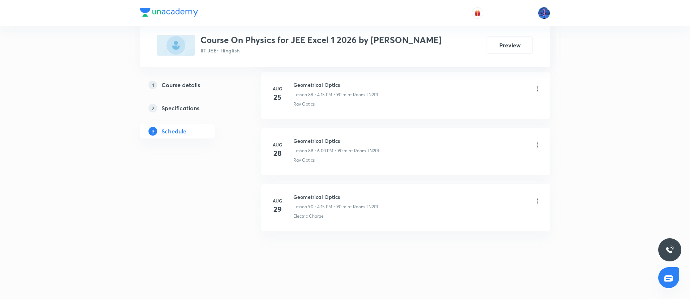
scroll to position [5389, 0]
drag, startPoint x: 334, startPoint y: 223, endPoint x: 294, endPoint y: 227, distance: 40.3
click at [294, 227] on li "Aug 29 Geometrical Optics Lesson 90 • 4:15 PM • 90 min • Room TN201 Electric Ch…" at bounding box center [405, 207] width 289 height 47
copy p "Electric Charge"
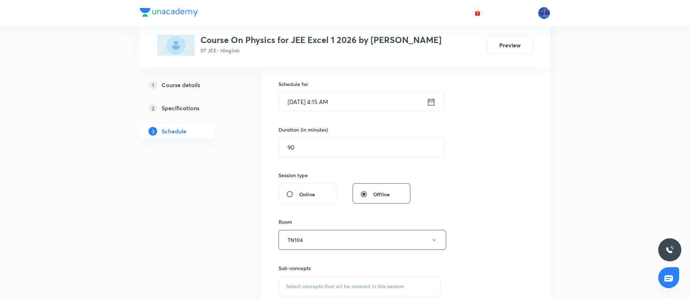
scroll to position [182, 0]
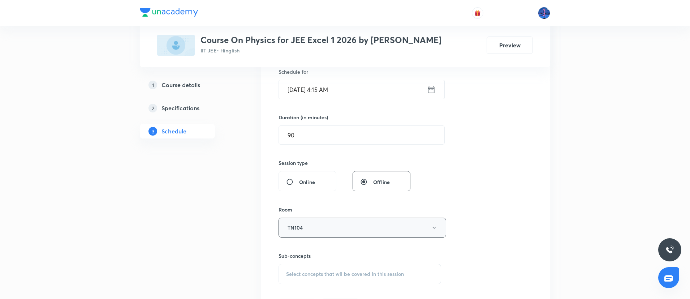
click at [350, 221] on button "TN104" at bounding box center [363, 227] width 168 height 20
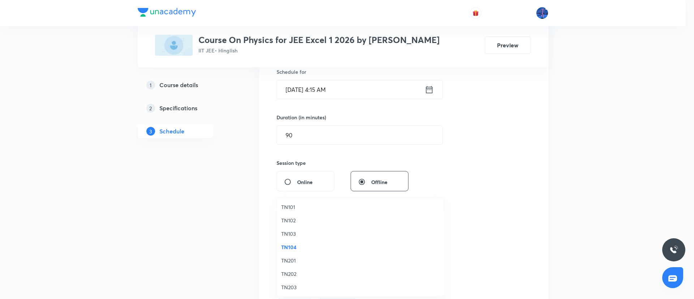
click at [294, 260] on span "TN201" at bounding box center [360, 261] width 158 height 8
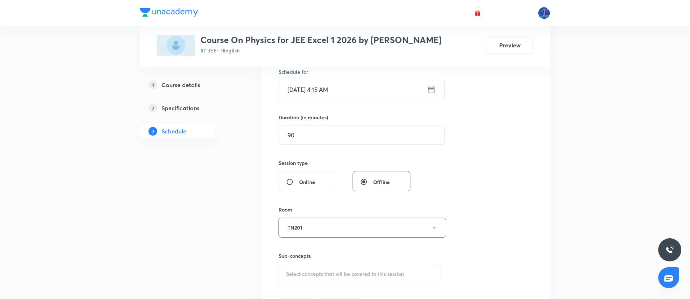
click at [331, 271] on span "Select concepts that wil be covered in this session" at bounding box center [345, 274] width 118 height 6
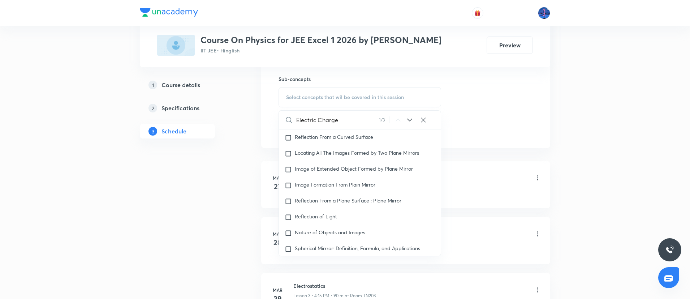
scroll to position [6056, 0]
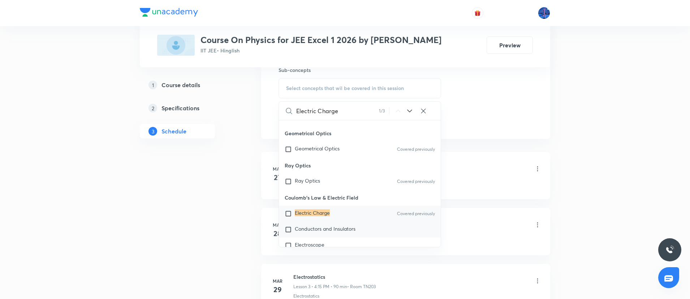
type input "Electric Charge"
click at [347, 228] on span "Conductors and Insulators" at bounding box center [325, 228] width 61 height 7
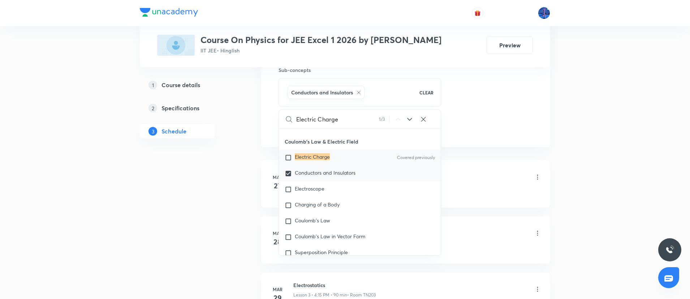
scroll to position [6122, 0]
click at [316, 187] on span "Electroscope" at bounding box center [310, 185] width 30 height 7
checkbox input "true"
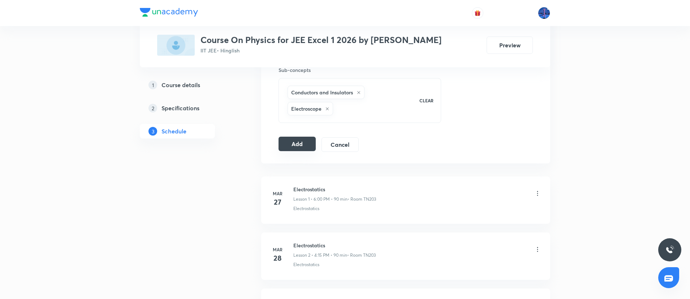
click at [295, 137] on button "Add" at bounding box center [297, 144] width 37 height 14
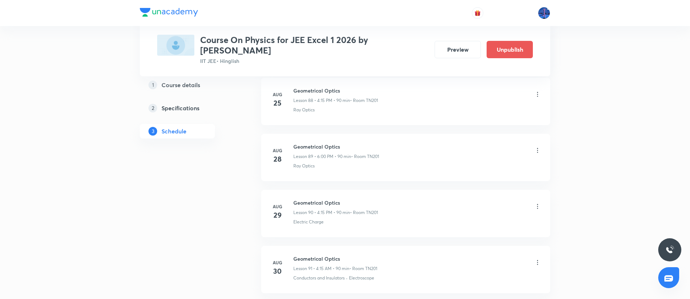
scroll to position [5122, 0]
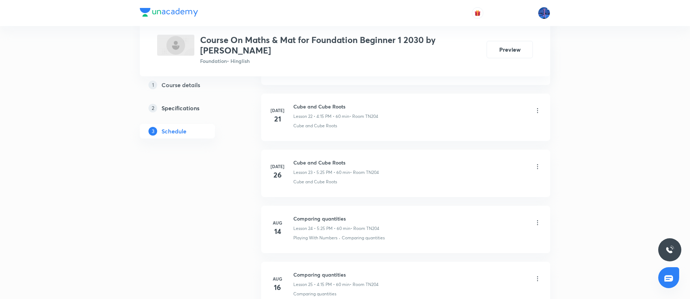
scroll to position [1690, 0]
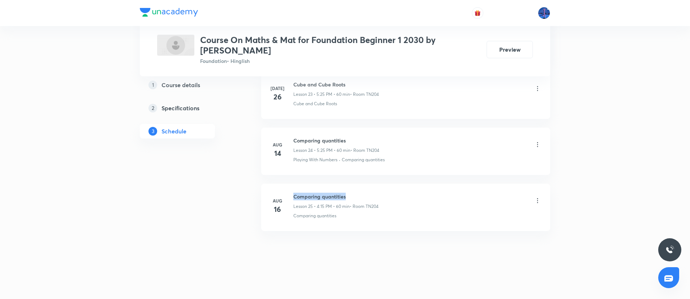
drag, startPoint x: 294, startPoint y: 195, endPoint x: 352, endPoint y: 193, distance: 58.2
click at [352, 193] on h6 "Comparing quantities" at bounding box center [335, 197] width 85 height 8
copy h6 "Comparing quantities"
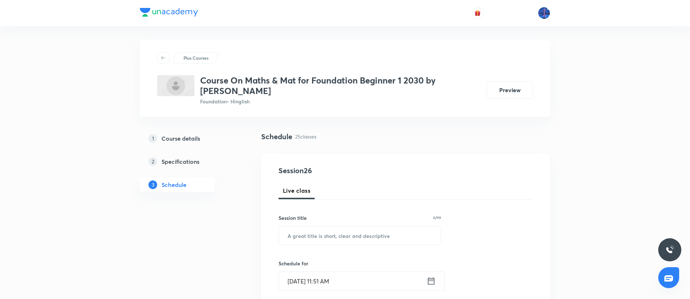
scroll to position [96, 0]
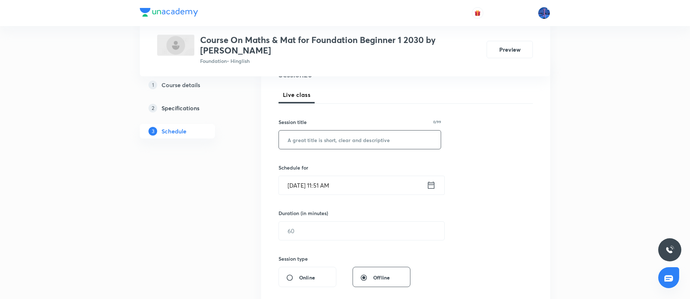
click at [328, 143] on input "text" at bounding box center [360, 139] width 162 height 18
paste input "Comparing quantities"
type input "Comparing quantities"
click at [393, 183] on input "[DATE] 11:51 AM" at bounding box center [353, 185] width 148 height 18
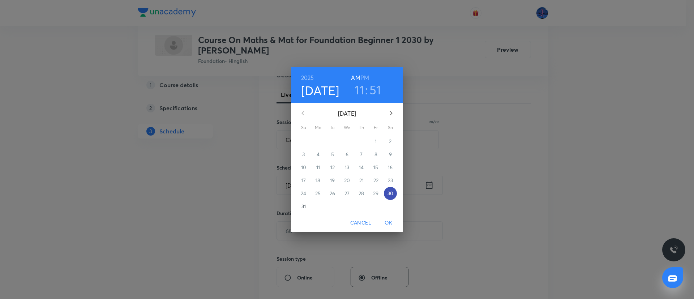
click at [389, 193] on p "30" at bounding box center [390, 193] width 6 height 7
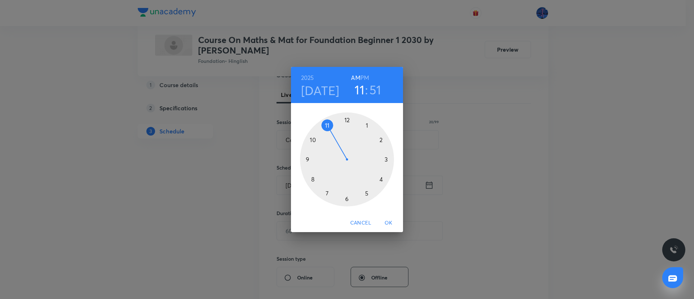
click at [365, 78] on h6 "PM" at bounding box center [364, 78] width 9 height 10
click at [381, 180] on div at bounding box center [347, 159] width 94 height 94
click at [387, 159] on div at bounding box center [347, 159] width 94 height 94
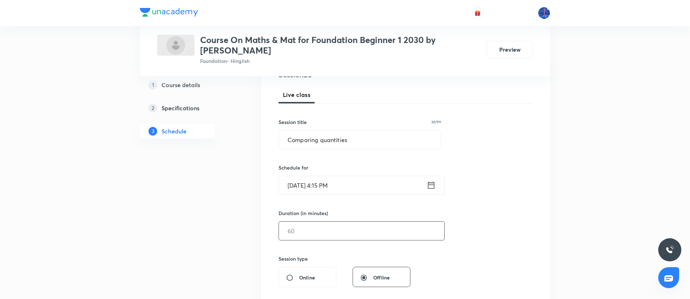
click at [329, 228] on input "text" at bounding box center [361, 230] width 165 height 18
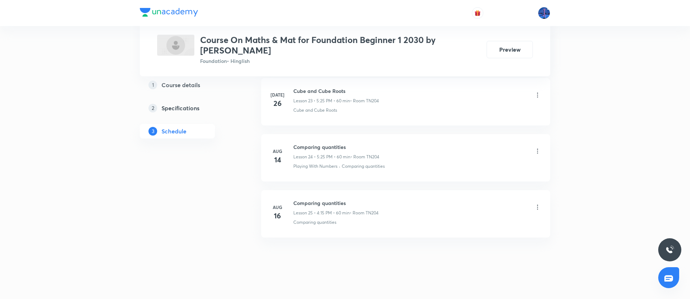
scroll to position [1690, 0]
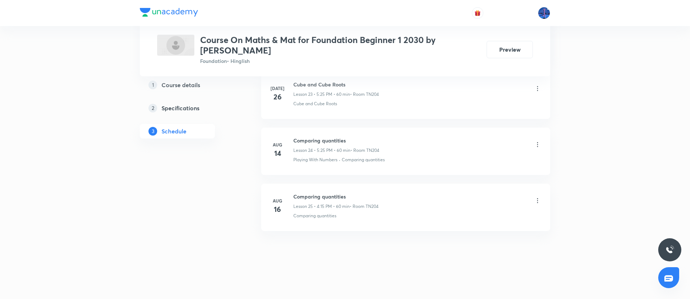
type input "60"
drag, startPoint x: 340, startPoint y: 216, endPoint x: 290, endPoint y: 229, distance: 51.8
click at [290, 229] on li "[DATE] Comparing quantities Lesson 25 • 4:15 PM • 60 min • Room TN204 Comparing…" at bounding box center [405, 207] width 289 height 47
copy p "Comparing quantities"
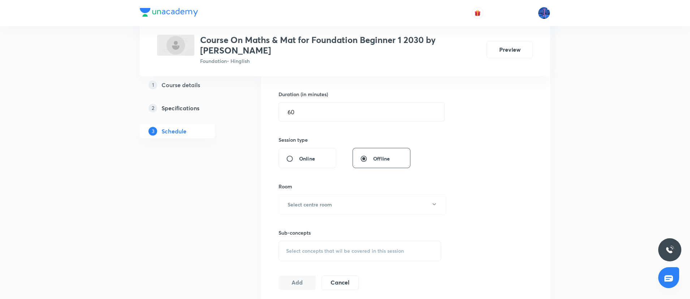
scroll to position [217, 0]
click at [326, 211] on button "Select centre room" at bounding box center [363, 202] width 168 height 20
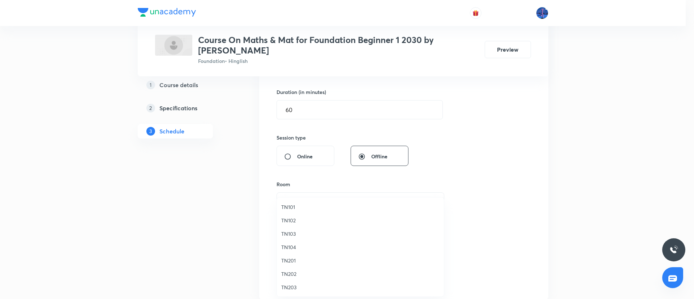
click at [293, 272] on span "TN202" at bounding box center [360, 274] width 158 height 8
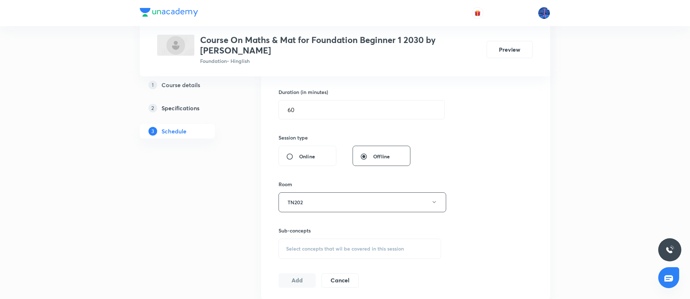
click at [346, 247] on span "Select concepts that wil be covered in this session" at bounding box center [345, 249] width 118 height 6
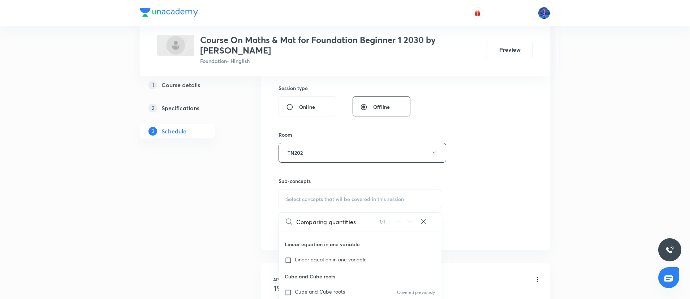
scroll to position [331, 0]
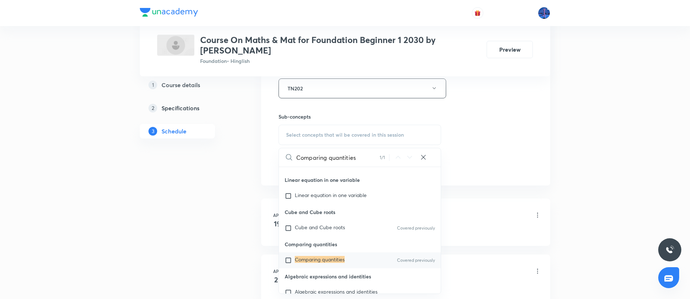
type input "Comparing quantities"
click at [323, 259] on mark "Comparing quantities" at bounding box center [320, 259] width 50 height 7
checkbox input "true"
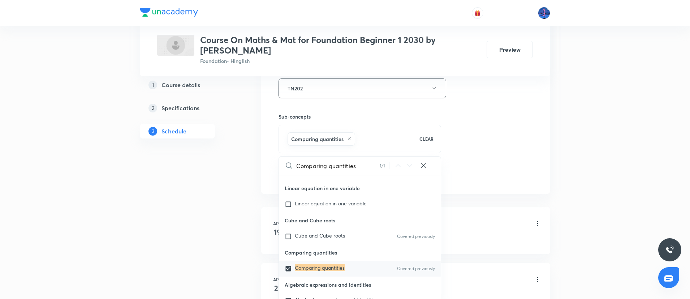
click at [463, 163] on div "Session 26 Live class Session title 20/99 Comparing quantities ​ Schedule for […" at bounding box center [406, 9] width 254 height 348
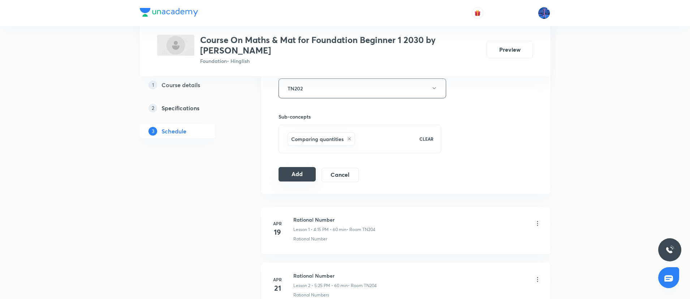
click at [294, 170] on button "Add" at bounding box center [297, 174] width 37 height 14
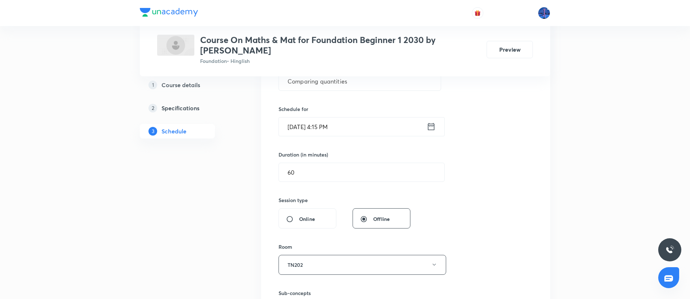
scroll to position [132, 0]
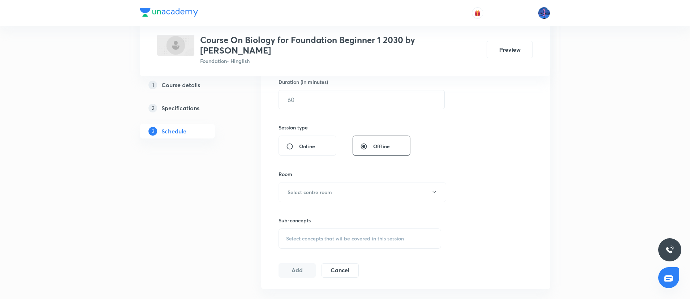
scroll to position [258, 0]
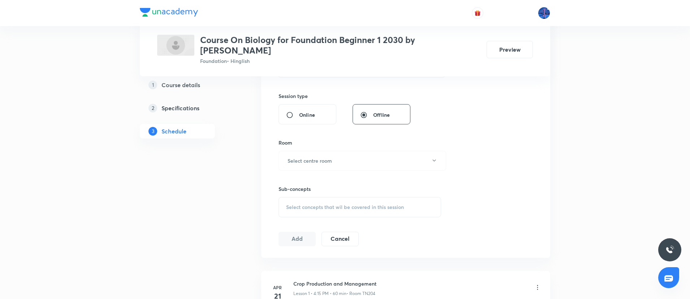
click at [346, 204] on span "Select concepts that wil be covered in this session" at bounding box center [345, 207] width 118 height 6
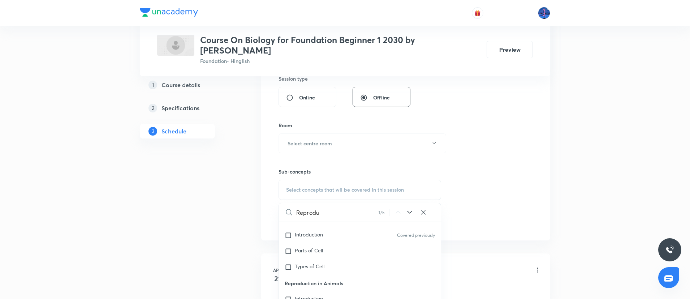
scroll to position [303, 0]
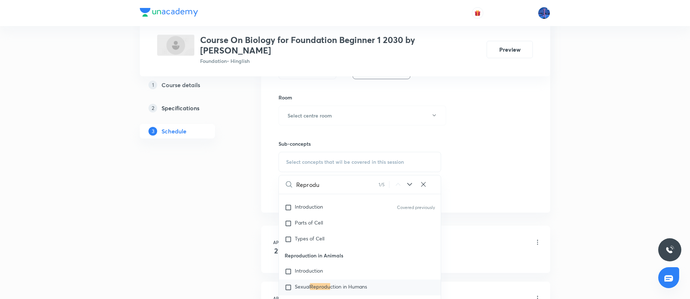
type input "Reprodu"
drag, startPoint x: 285, startPoint y: 245, endPoint x: 349, endPoint y: 243, distance: 64.0
click at [349, 247] on p "Reproduction in Animals" at bounding box center [360, 255] width 162 height 16
copy p "Reproduction in Animals"
click at [306, 267] on span "Introduction" at bounding box center [309, 270] width 28 height 7
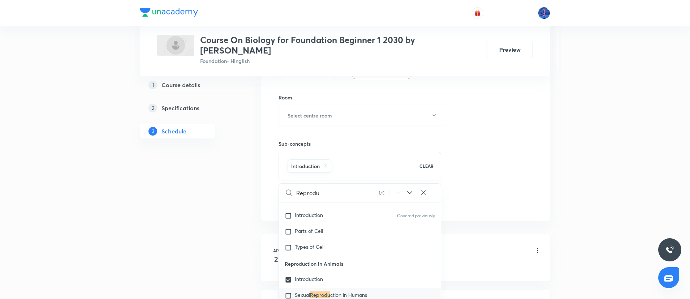
click at [324, 291] on mark "Reprodu" at bounding box center [320, 294] width 20 height 7
checkbox input "true"
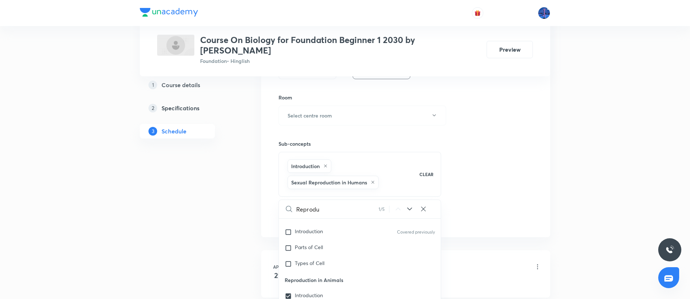
click at [500, 166] on div "Session 27 Live class Session title 0/99 ​ Schedule for [DATE] 11:53 AM ​ Durat…" at bounding box center [406, 44] width 254 height 364
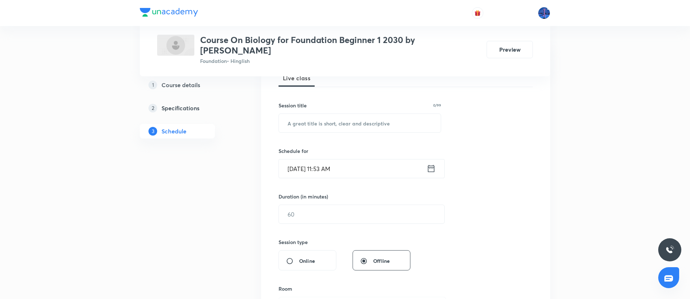
scroll to position [108, 0]
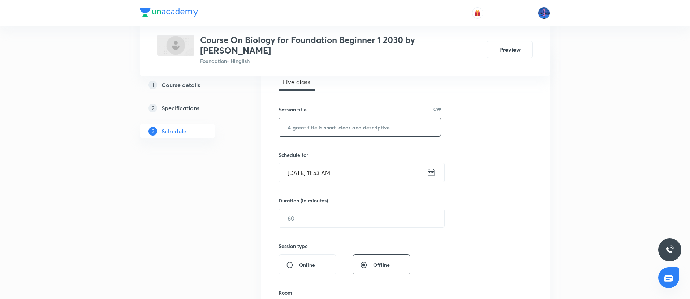
click at [378, 120] on input "text" at bounding box center [360, 127] width 162 height 18
paste input "Reproduction in Animals"
type input "Reproduction in Animals"
click at [377, 168] on input "[DATE] 11:53 AM" at bounding box center [353, 172] width 148 height 18
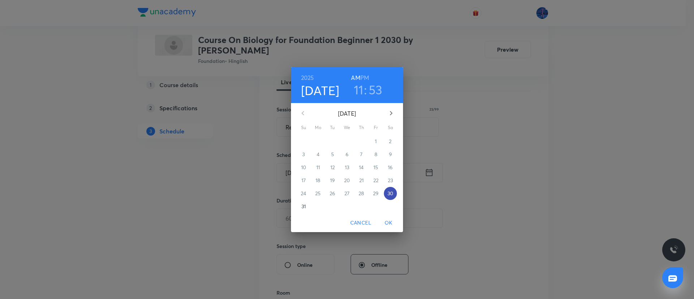
click at [389, 194] on p "30" at bounding box center [390, 193] width 6 height 7
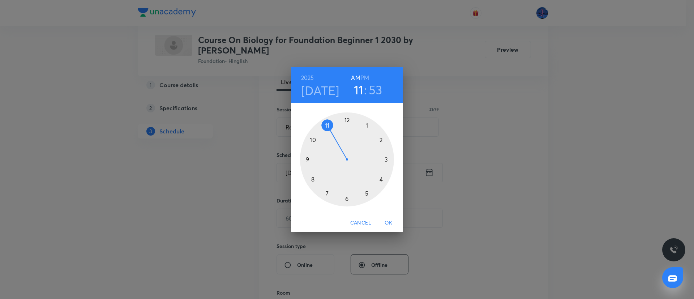
click at [362, 78] on h6 "PM" at bounding box center [364, 78] width 9 height 10
click at [367, 194] on div at bounding box center [347, 159] width 94 height 94
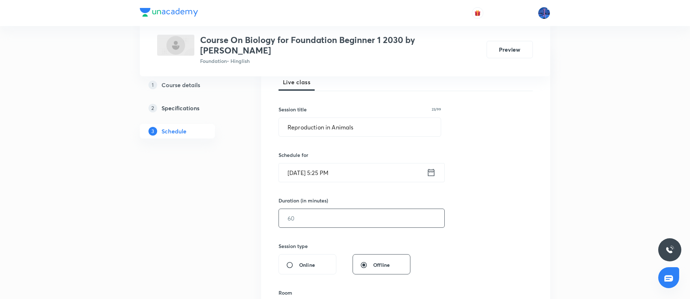
click at [336, 212] on input "text" at bounding box center [361, 218] width 165 height 18
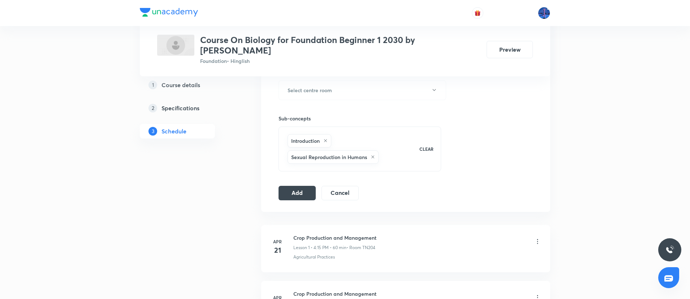
scroll to position [331, 0]
type input "60"
click at [349, 81] on button "Select centre room" at bounding box center [363, 88] width 168 height 20
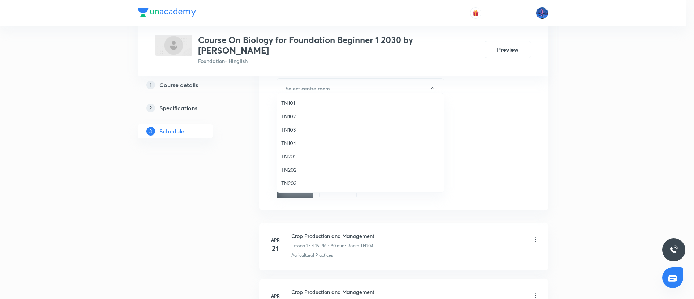
click at [290, 170] on span "TN202" at bounding box center [360, 170] width 158 height 8
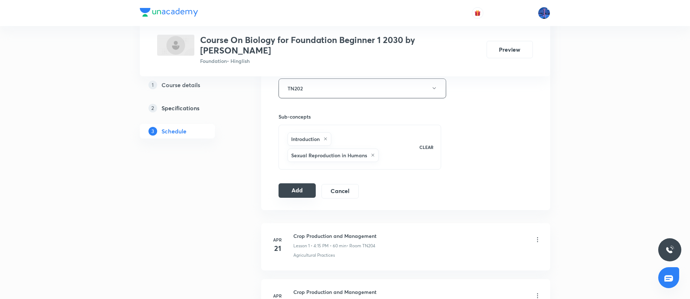
click at [297, 183] on button "Add" at bounding box center [297, 190] width 37 height 14
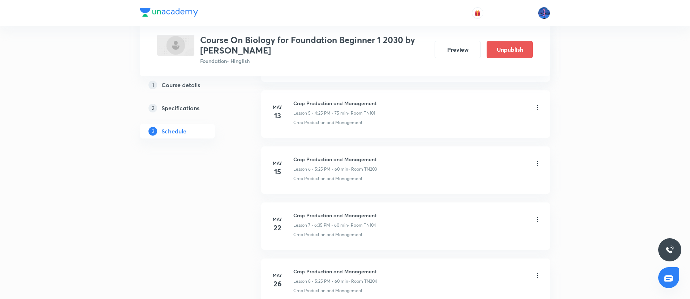
scroll to position [340, 0]
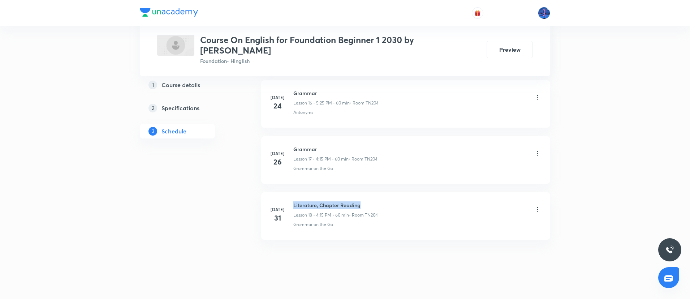
drag, startPoint x: 294, startPoint y: 196, endPoint x: 375, endPoint y: 194, distance: 81.3
click at [375, 201] on h6 "Literature, Chapter Reading" at bounding box center [335, 205] width 85 height 8
copy h6 "Literature, Chapter Reading"
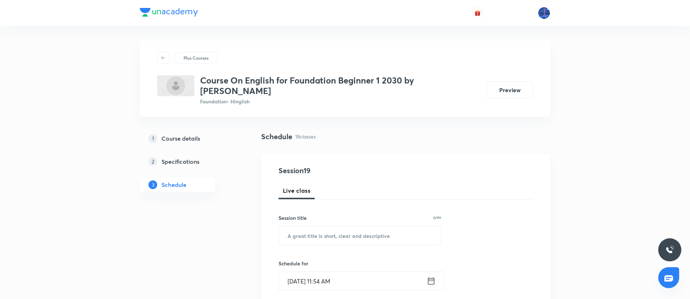
scroll to position [108, 0]
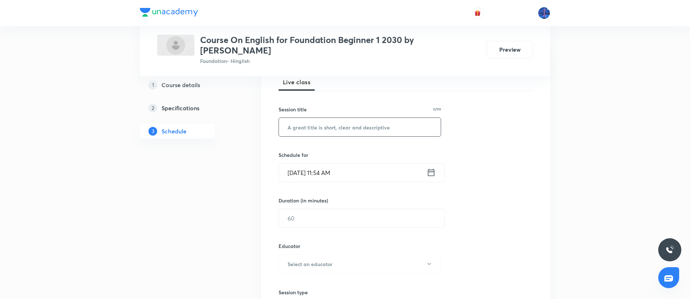
click at [359, 123] on input "text" at bounding box center [360, 127] width 162 height 18
paste input "Literature, Chapter Reading"
type input "Literature, Chapter Reading"
click at [383, 163] on input "Aug 30, 2025, 11:54 AM" at bounding box center [353, 172] width 148 height 18
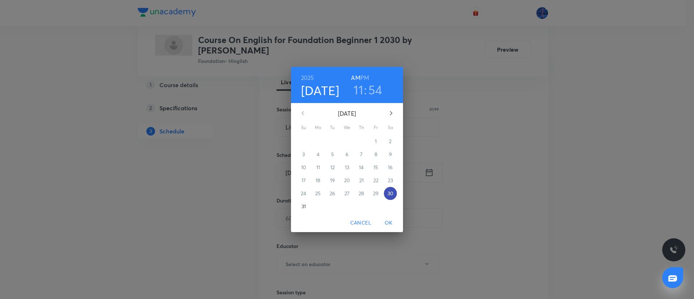
click at [392, 195] on p "30" at bounding box center [390, 193] width 6 height 7
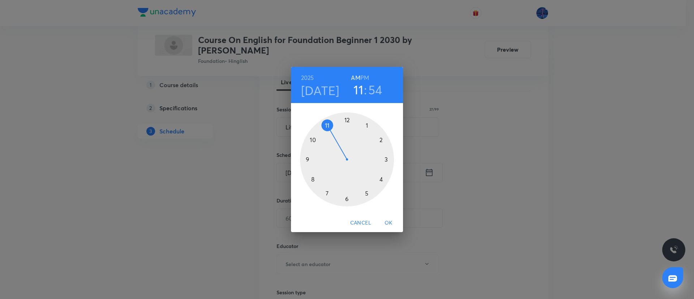
click at [362, 80] on h6 "PM" at bounding box center [364, 78] width 9 height 10
click at [346, 199] on div at bounding box center [347, 159] width 94 height 94
click at [327, 193] on div at bounding box center [347, 159] width 94 height 94
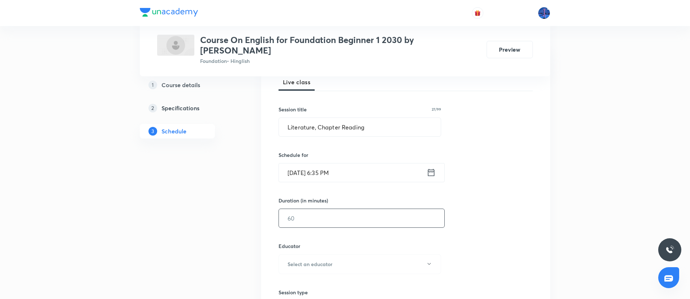
click at [336, 213] on input "text" at bounding box center [361, 218] width 165 height 18
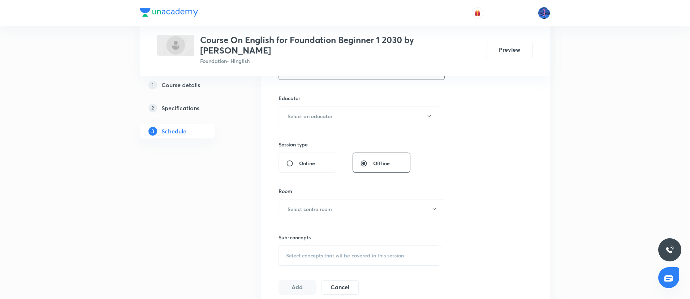
scroll to position [260, 0]
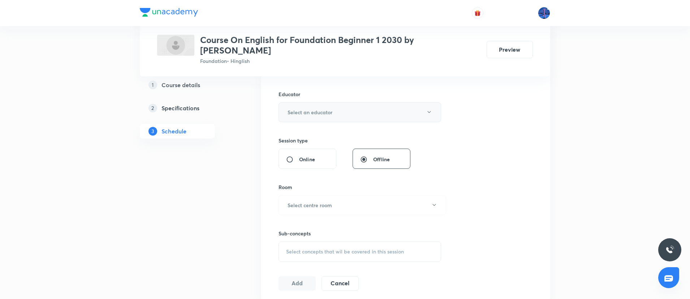
type input "60"
click at [385, 102] on button "Select an educator" at bounding box center [360, 112] width 163 height 20
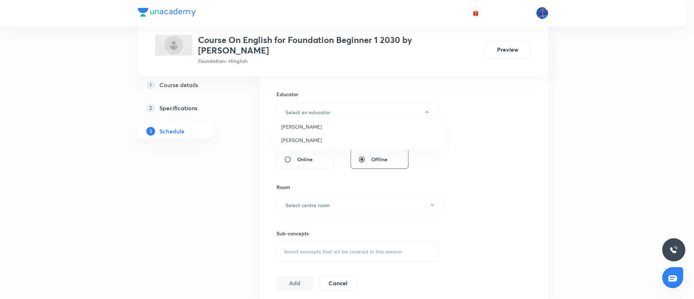
click at [311, 125] on span "Naina Gupta" at bounding box center [360, 127] width 158 height 8
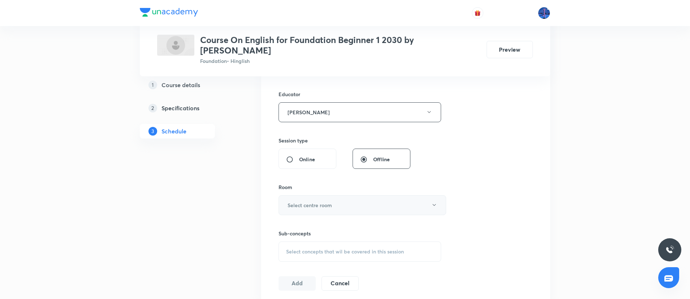
click at [348, 196] on button "Select centre room" at bounding box center [363, 205] width 168 height 20
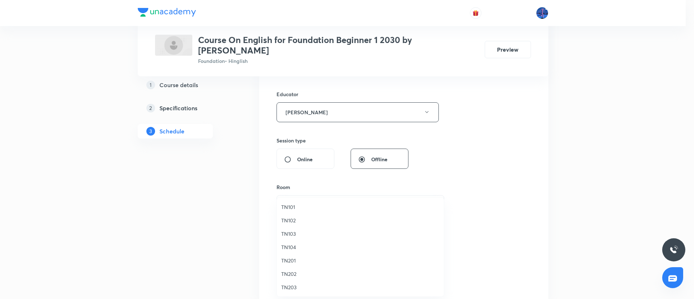
click at [294, 271] on span "TN202" at bounding box center [360, 274] width 158 height 8
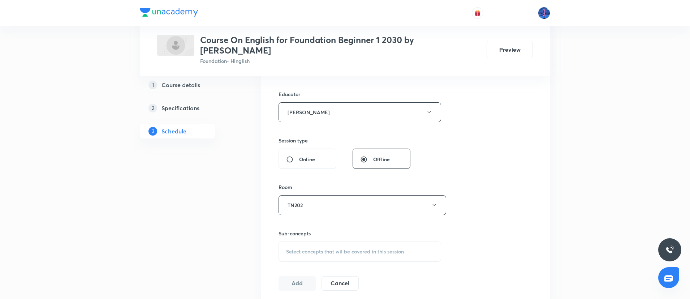
click at [345, 249] on span "Select concepts that wil be covered in this session" at bounding box center [345, 252] width 118 height 6
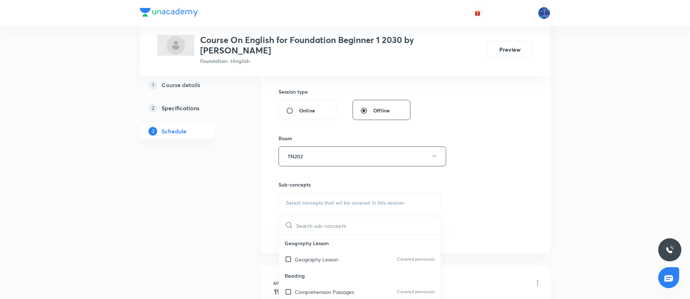
scroll to position [311, 0]
click at [329, 254] on p "Geography Lesson" at bounding box center [316, 258] width 43 height 8
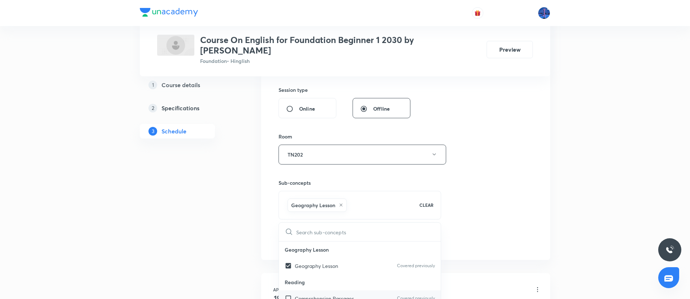
click at [314, 294] on p "Comprehension Passages" at bounding box center [324, 298] width 59 height 8
checkbox input "true"
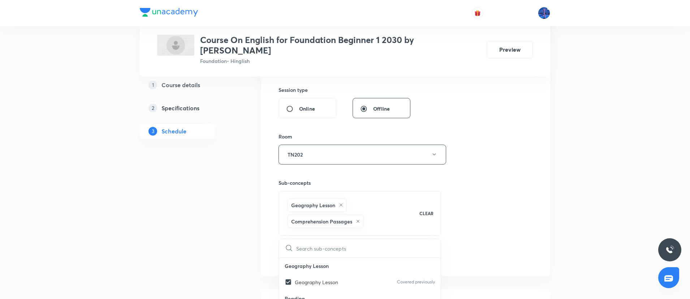
click at [463, 184] on div "Session 19 Live class Session title 27/99 Literature, Chapter Reading ​ Schedul…" at bounding box center [406, 59] width 254 height 410
click at [298, 249] on button "Add" at bounding box center [297, 256] width 37 height 14
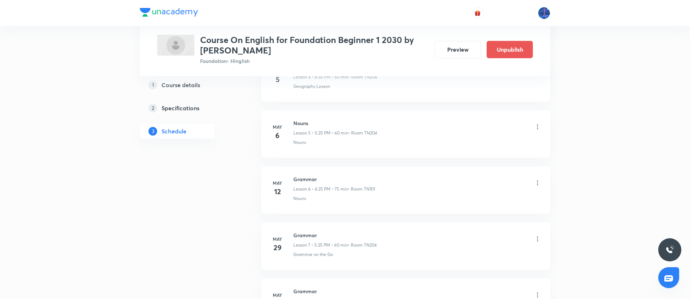
scroll to position [320, 0]
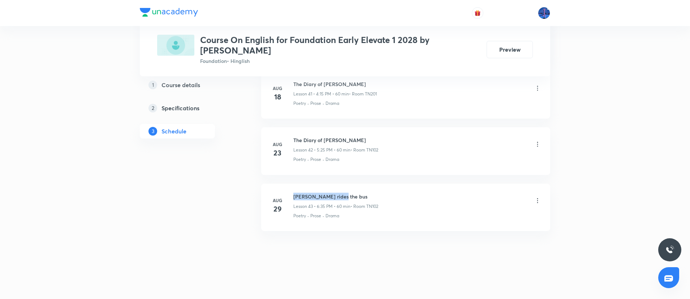
drag, startPoint x: 294, startPoint y: 197, endPoint x: 349, endPoint y: 195, distance: 55.6
click at [349, 195] on h6 "[PERSON_NAME] rides the bus" at bounding box center [335, 197] width 85 height 8
copy h6 "[PERSON_NAME] rides the bus"
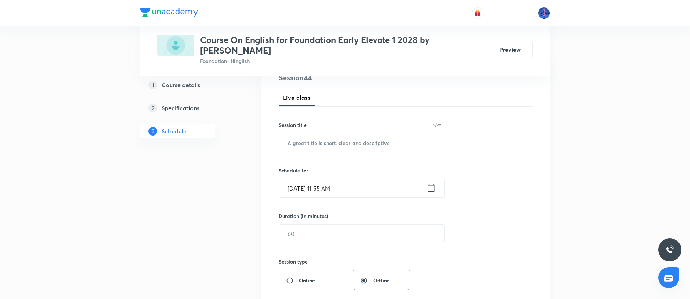
scroll to position [108, 0]
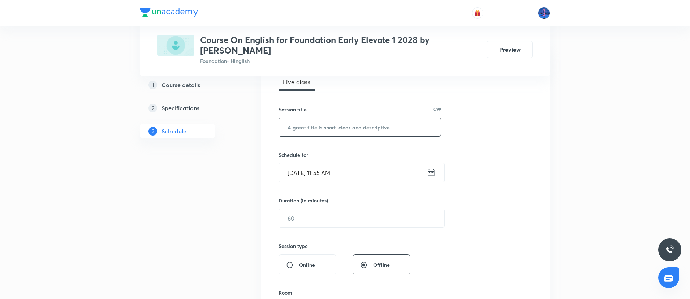
click at [380, 133] on input "text" at bounding box center [360, 127] width 162 height 18
paste input "[PERSON_NAME] rides the bus"
type input "[PERSON_NAME] rides the bus"
click at [386, 175] on input "[DATE] 11:55 AM" at bounding box center [353, 172] width 148 height 18
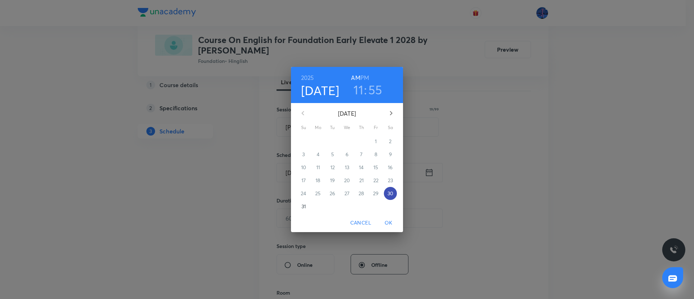
click at [390, 192] on p "30" at bounding box center [390, 193] width 6 height 7
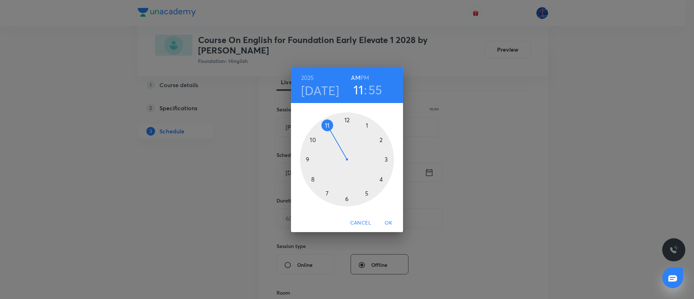
click at [364, 79] on h6 "PM" at bounding box center [364, 78] width 9 height 10
click at [382, 180] on div at bounding box center [347, 159] width 94 height 94
click at [386, 159] on div at bounding box center [347, 159] width 94 height 94
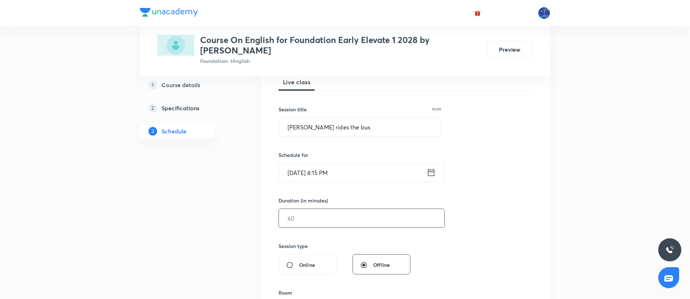
click at [331, 212] on input "text" at bounding box center [361, 218] width 165 height 18
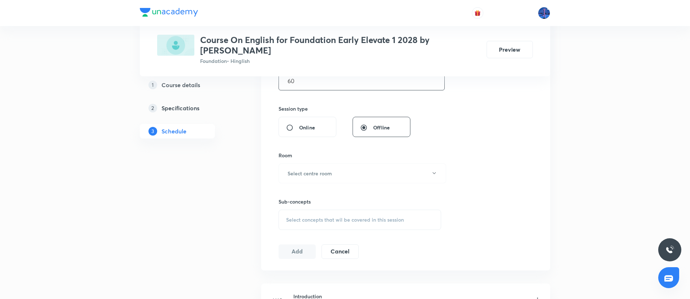
scroll to position [260, 0]
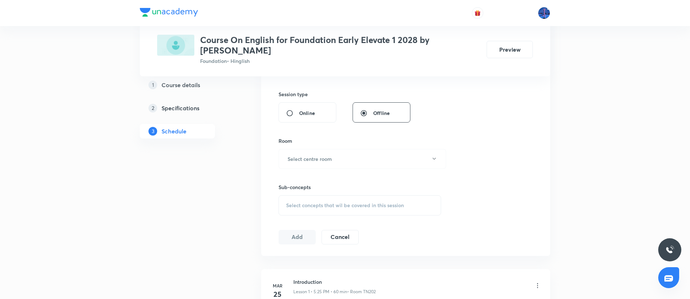
type input "60"
click at [361, 158] on button "Select centre room" at bounding box center [363, 159] width 168 height 20
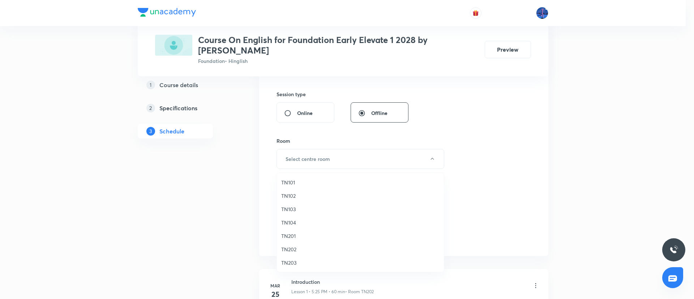
click at [300, 262] on span "TN203" at bounding box center [360, 263] width 158 height 8
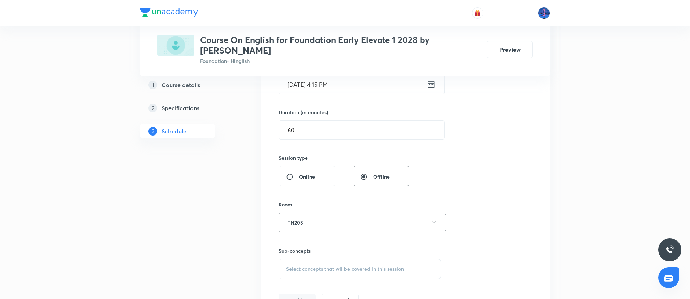
scroll to position [290, 0]
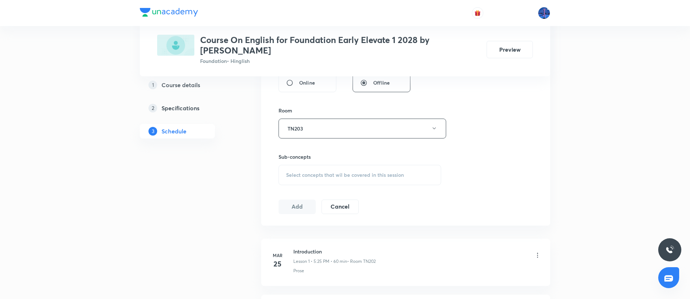
click at [359, 178] on span "Select concepts that wil be covered in this session" at bounding box center [345, 175] width 118 height 6
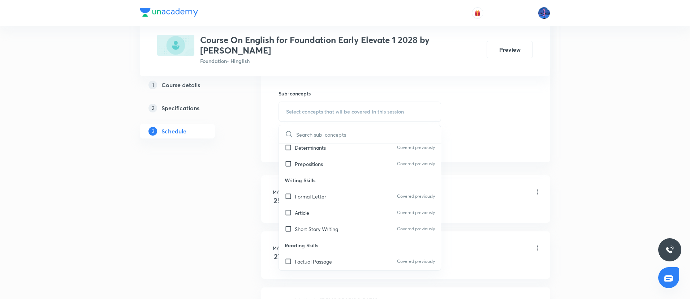
scroll to position [184, 0]
click at [317, 194] on p "Formal Letter" at bounding box center [310, 195] width 31 height 8
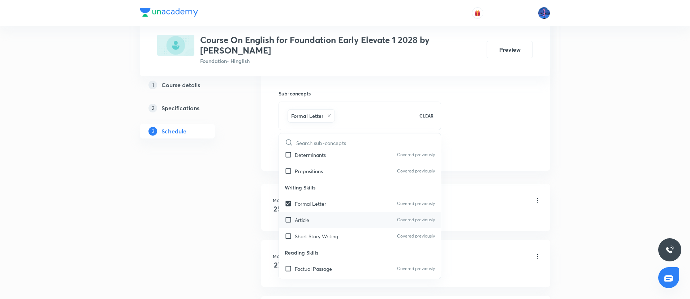
click at [305, 220] on p "Article" at bounding box center [302, 220] width 14 height 8
checkbox input "true"
click at [321, 244] on p "Reading Skills" at bounding box center [360, 252] width 162 height 16
click at [311, 237] on p "Short Story Writing" at bounding box center [316, 236] width 43 height 8
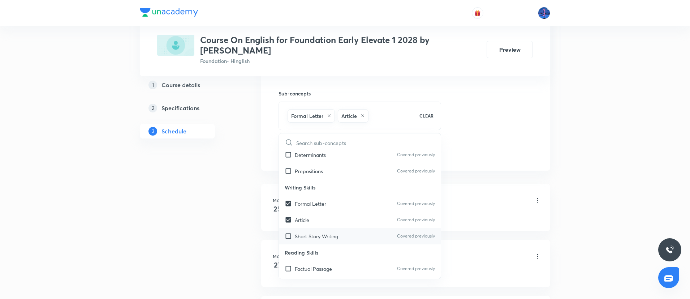
checkbox input "true"
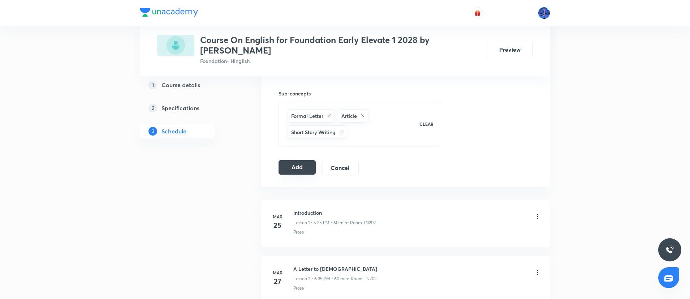
click at [292, 169] on button "Add" at bounding box center [297, 167] width 37 height 14
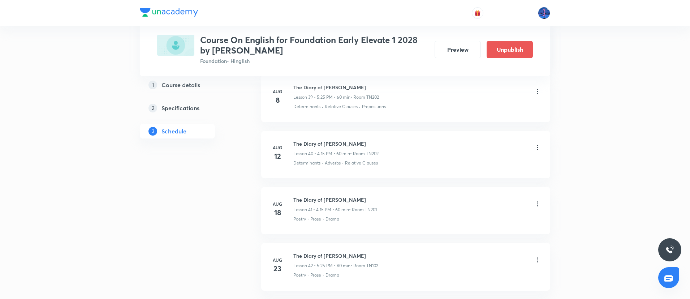
scroll to position [2423, 0]
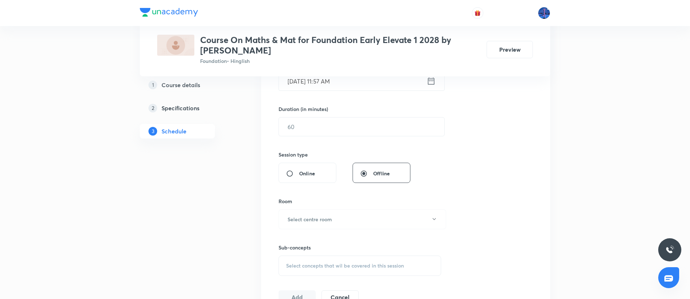
scroll to position [201, 0]
click at [358, 266] on span "Select concepts that wil be covered in this session" at bounding box center [345, 265] width 118 height 6
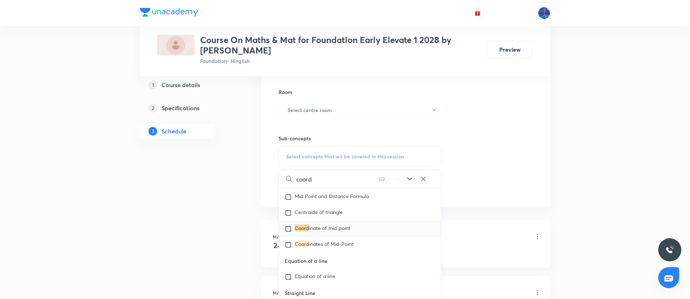
scroll to position [5417, 0]
click at [409, 177] on icon at bounding box center [409, 179] width 9 height 9
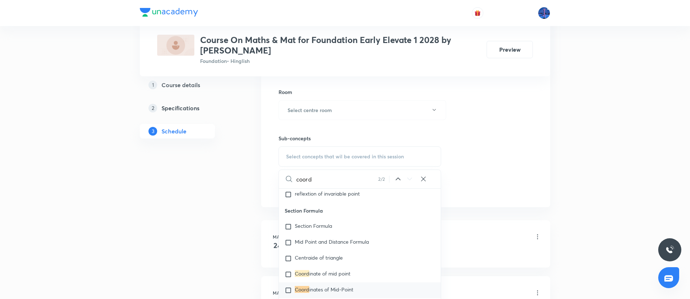
click at [409, 177] on icon at bounding box center [409, 179] width 9 height 9
click at [341, 178] on input "coord" at bounding box center [337, 179] width 82 height 18
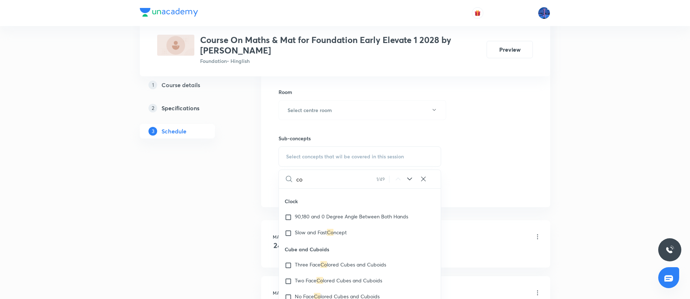
scroll to position [0, 0]
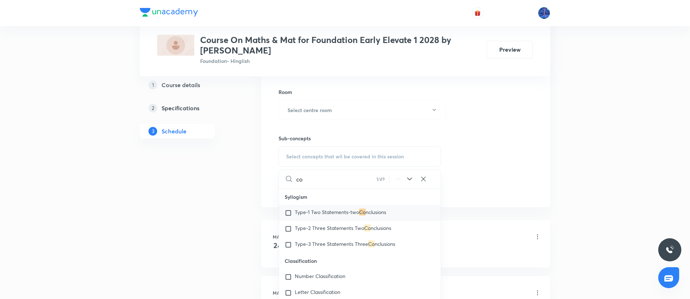
type input "c"
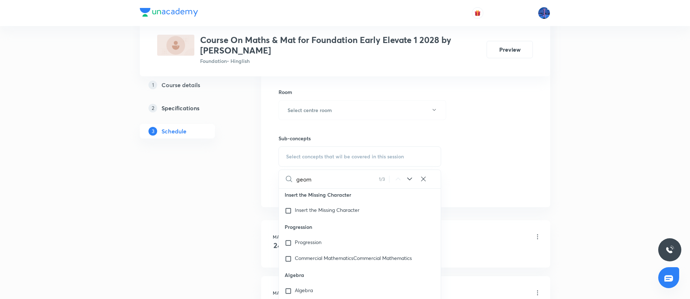
scroll to position [1931, 0]
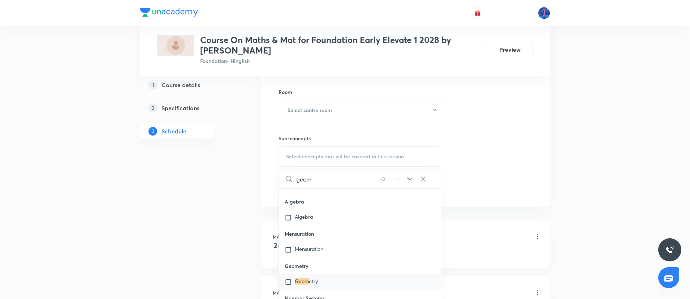
type input "geom"
click at [410, 180] on icon at bounding box center [409, 178] width 5 height 3
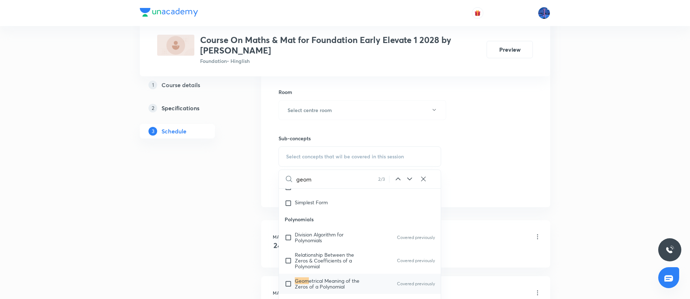
click at [410, 180] on icon at bounding box center [409, 178] width 5 height 3
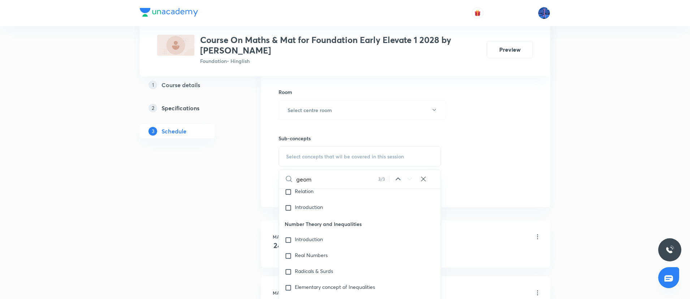
scroll to position [6447, 0]
click at [421, 177] on icon at bounding box center [423, 179] width 5 height 5
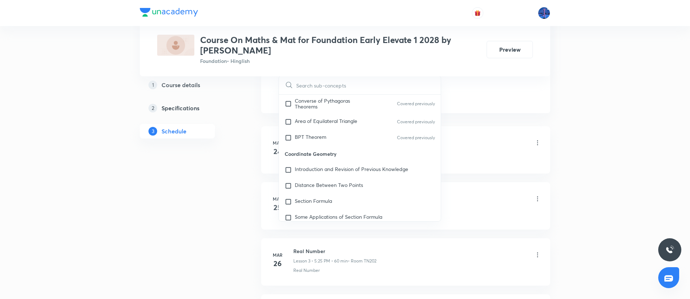
scroll to position [3369, 0]
drag, startPoint x: 286, startPoint y: 153, endPoint x: 343, endPoint y: 151, distance: 56.8
click at [343, 151] on p "Coordinate Geometry" at bounding box center [360, 153] width 162 height 16
copy p "Coordinate Geometry"
click at [329, 168] on p "Introduction and Revision of Previous Knowledge" at bounding box center [351, 168] width 113 height 7
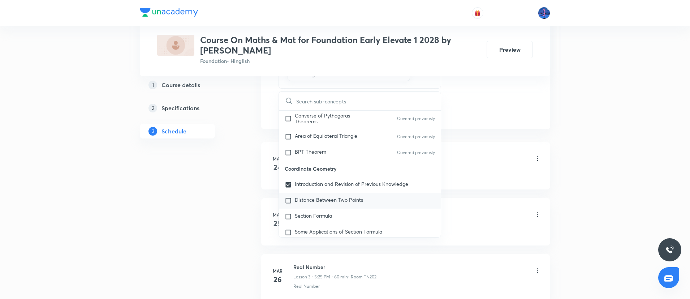
click at [312, 198] on p "Distance Between Two Points" at bounding box center [329, 200] width 68 height 7
checkbox input "true"
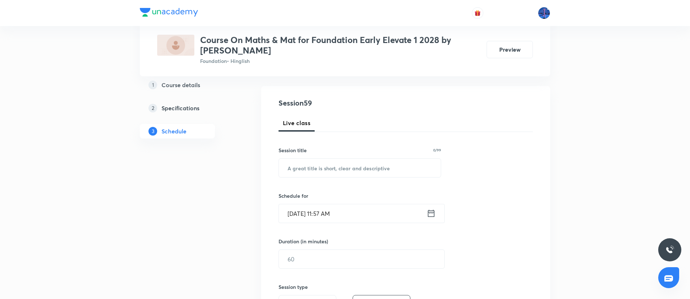
scroll to position [62, 0]
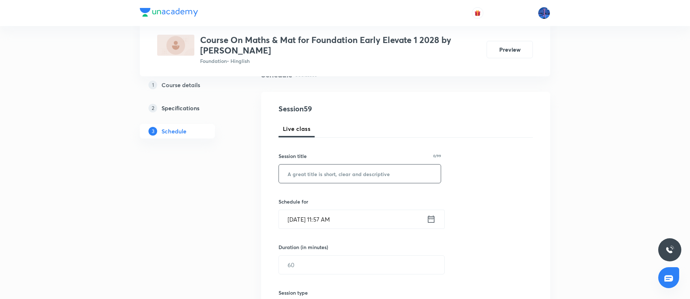
click at [365, 180] on input "text" at bounding box center [360, 173] width 162 height 18
paste input "Coordinate Geometry"
type input "Coordinate Geometry"
click at [369, 217] on input "Aug 30, 2025, 11:57 AM" at bounding box center [353, 219] width 148 height 18
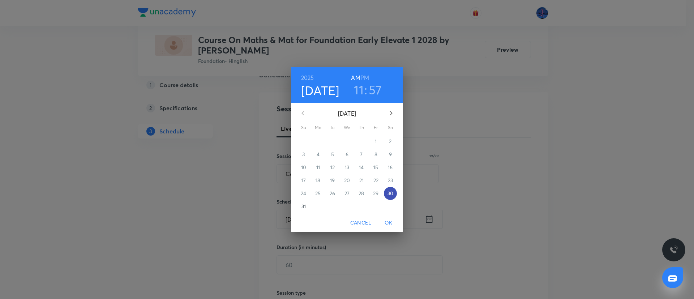
click at [389, 193] on p "30" at bounding box center [390, 193] width 6 height 7
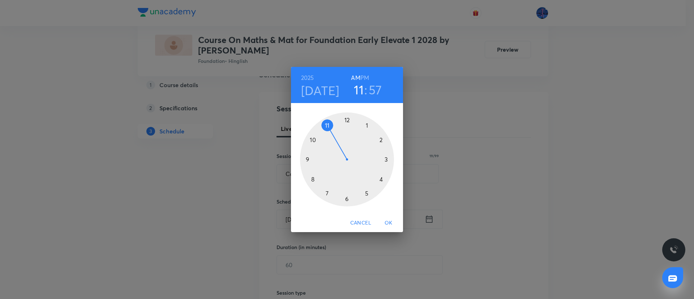
click at [366, 76] on h6 "PM" at bounding box center [364, 78] width 9 height 10
click at [365, 192] on div at bounding box center [347, 159] width 94 height 94
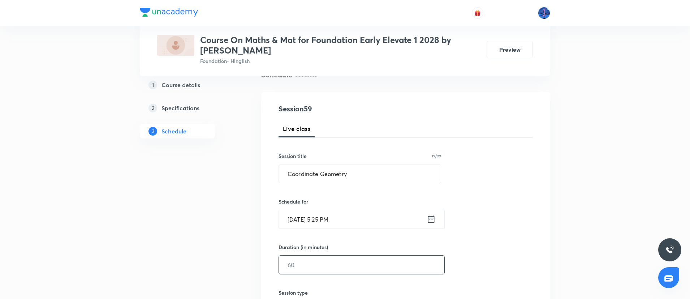
click at [325, 262] on input "text" at bounding box center [361, 264] width 165 height 18
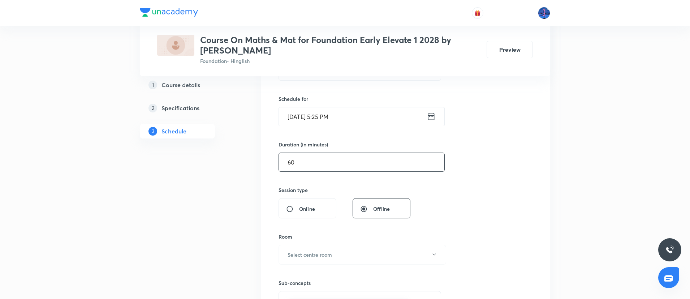
scroll to position [183, 0]
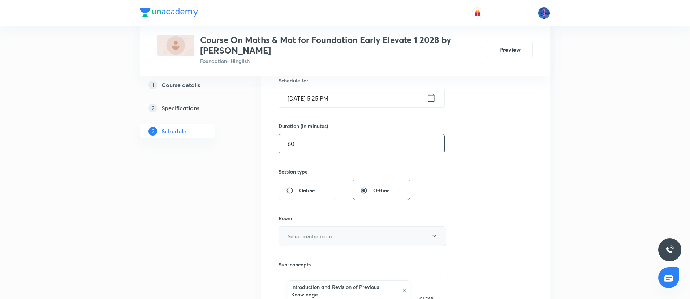
type input "60"
click at [340, 233] on button "Select centre room" at bounding box center [363, 236] width 168 height 20
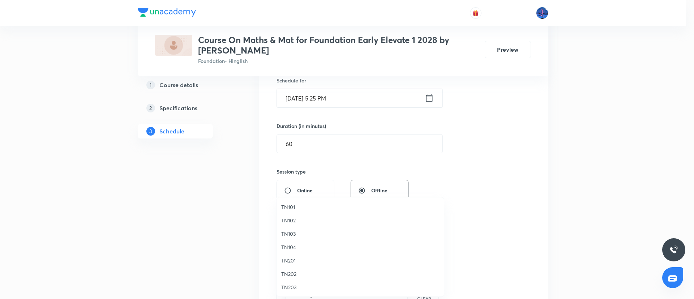
click at [289, 289] on span "TN203" at bounding box center [360, 287] width 158 height 8
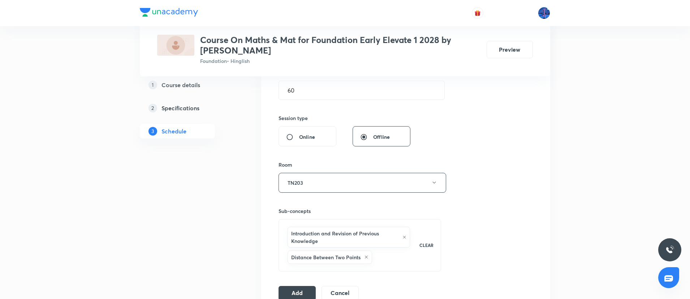
scroll to position [237, 0]
click at [297, 290] on button "Add" at bounding box center [297, 291] width 37 height 14
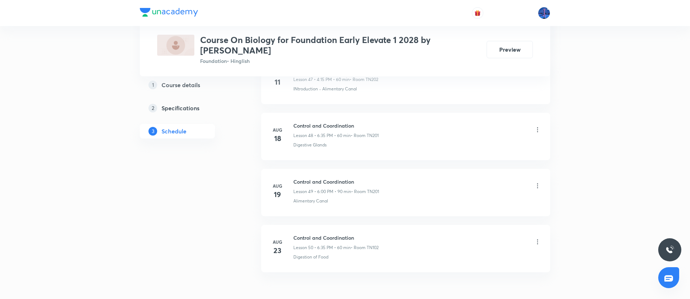
scroll to position [3090, 0]
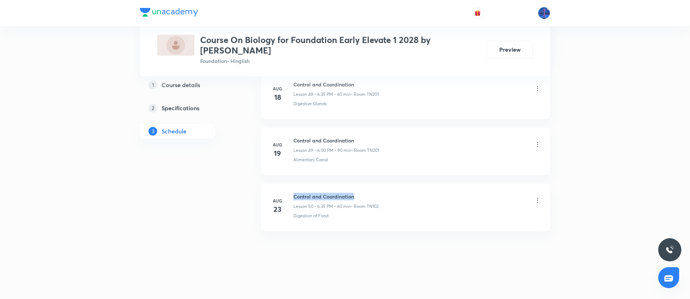
drag, startPoint x: 294, startPoint y: 197, endPoint x: 361, endPoint y: 190, distance: 67.9
click at [361, 190] on li "[DATE] Control and Coordination Lesson 50 • 6:35 PM • 60 min • Room TN102 Diges…" at bounding box center [405, 207] width 289 height 47
copy h6 "Control and Coordination"
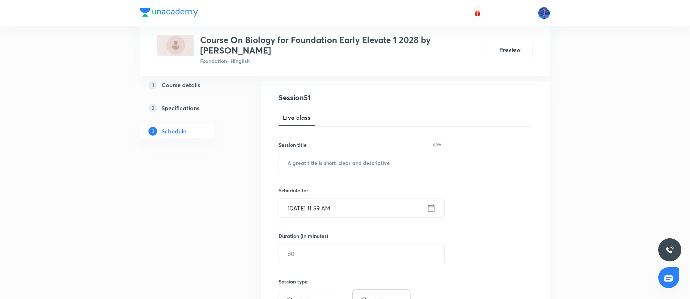
scroll to position [78, 0]
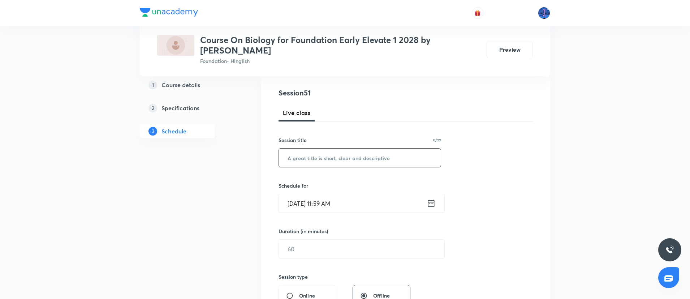
click at [358, 161] on input "text" at bounding box center [360, 157] width 162 height 18
paste input "Control and Coordination"
type input "Control and Coordination"
click at [369, 206] on input "[DATE] 11:59 AM" at bounding box center [353, 203] width 148 height 18
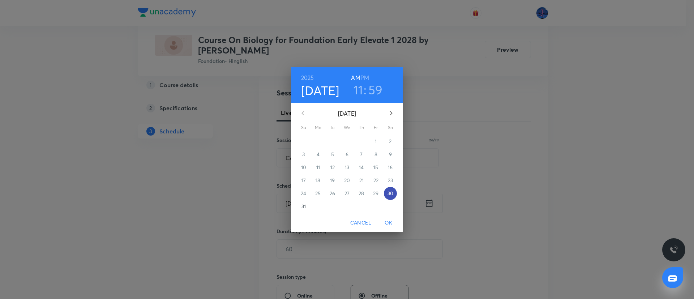
click at [389, 194] on p "30" at bounding box center [390, 193] width 6 height 7
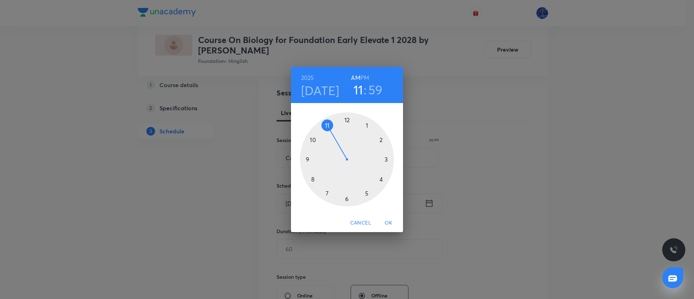
click at [366, 77] on h6 "PM" at bounding box center [364, 78] width 9 height 10
click at [346, 199] on div at bounding box center [347, 159] width 94 height 94
click at [328, 193] on div at bounding box center [347, 159] width 94 height 94
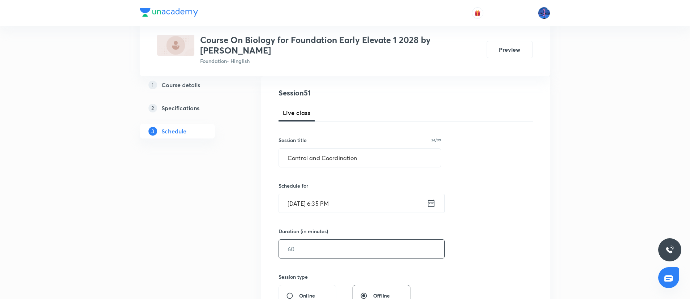
click at [302, 249] on input "text" at bounding box center [361, 249] width 165 height 18
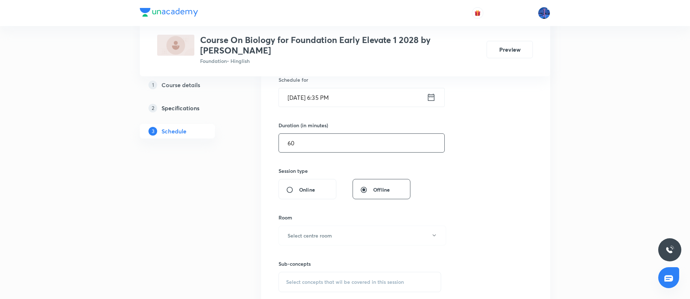
scroll to position [186, 0]
type input "60"
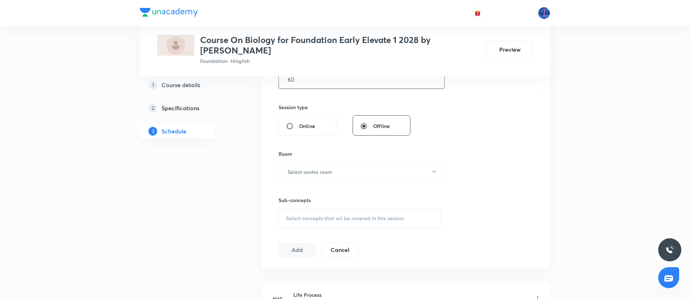
scroll to position [247, 0]
click at [341, 172] on button "Select centre room" at bounding box center [363, 171] width 168 height 20
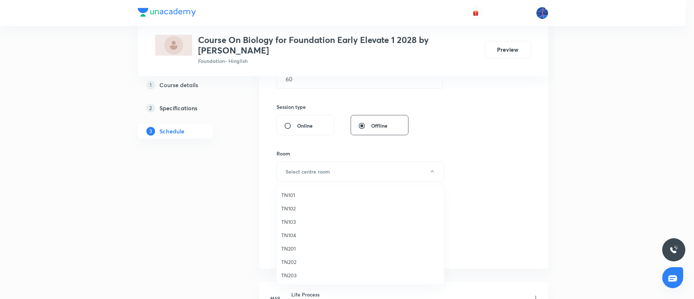
click at [296, 278] on span "TN203" at bounding box center [360, 275] width 158 height 8
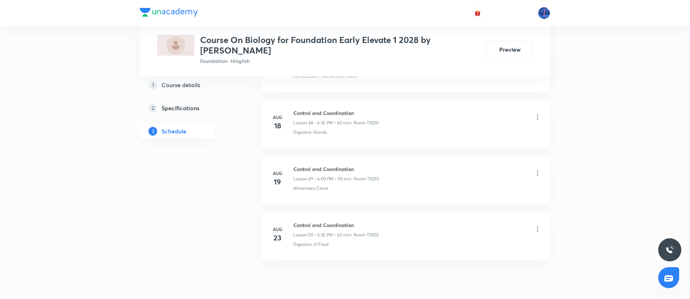
scroll to position [3090, 0]
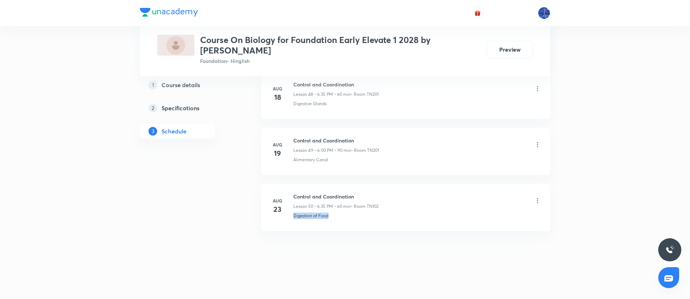
drag, startPoint x: 342, startPoint y: 220, endPoint x: 292, endPoint y: 226, distance: 49.9
click at [292, 226] on li "[DATE] Control and Coordination Lesson 50 • 6:35 PM • 60 min • Room TN102 Diges…" at bounding box center [405, 207] width 289 height 47
copy p "Digestion of Food"
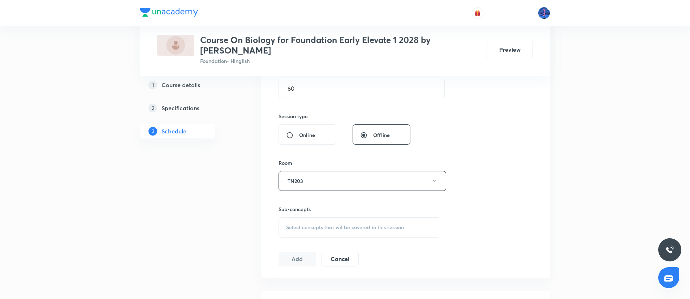
scroll to position [242, 0]
click at [337, 228] on div "Select concepts that wil be covered in this session" at bounding box center [360, 223] width 163 height 20
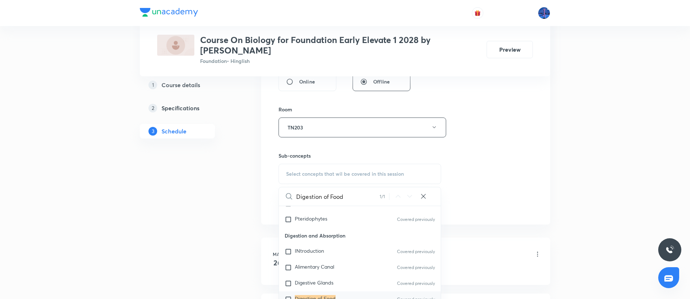
scroll to position [320, 0]
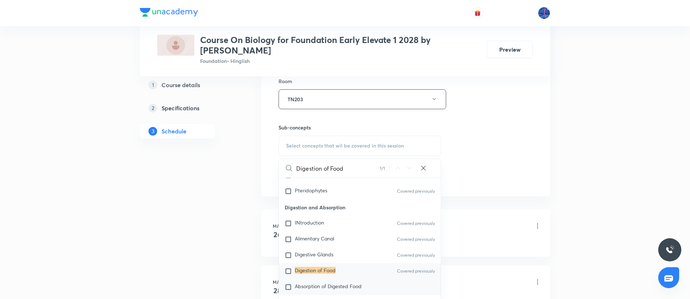
type input "Digestion of Food"
click at [316, 281] on div "Absorption of Digested Food" at bounding box center [360, 287] width 162 height 16
checkbox input "true"
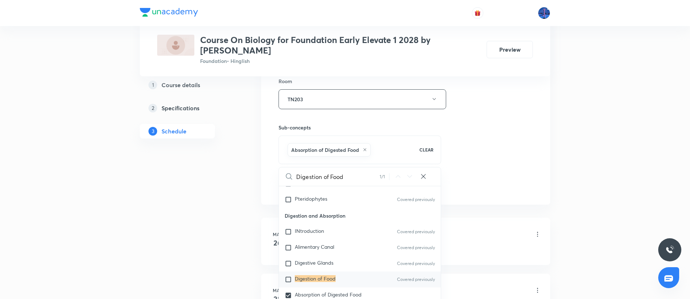
click at [470, 153] on div "Session 51 Live class Session title 24/99 Control and Coordination ​ Schedule f…" at bounding box center [406, 19] width 254 height 348
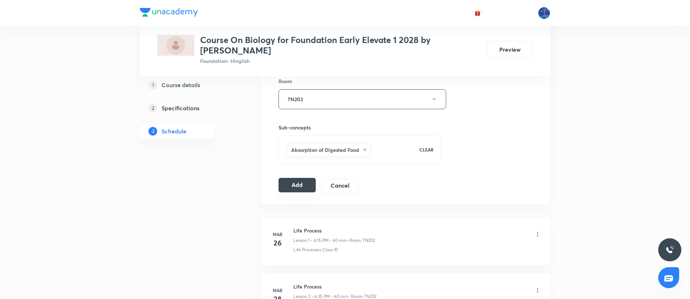
click at [307, 184] on button "Add" at bounding box center [297, 185] width 37 height 14
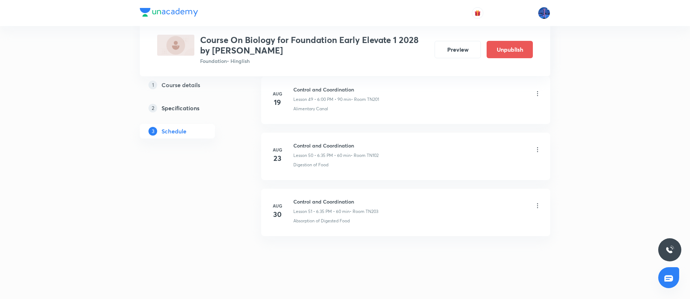
scroll to position [2814, 0]
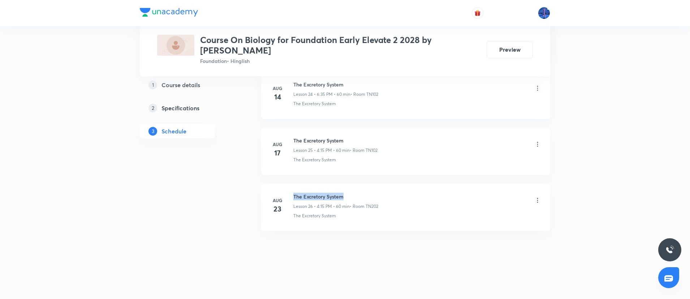
drag, startPoint x: 294, startPoint y: 195, endPoint x: 352, endPoint y: 194, distance: 57.8
click at [352, 194] on h6 "The Excretory System" at bounding box center [335, 197] width 85 height 8
copy h6 "The Excretory System"
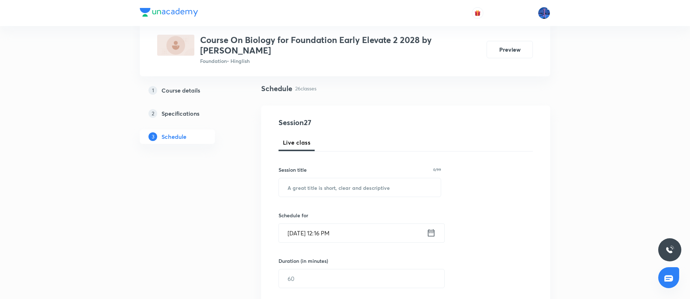
scroll to position [51, 0]
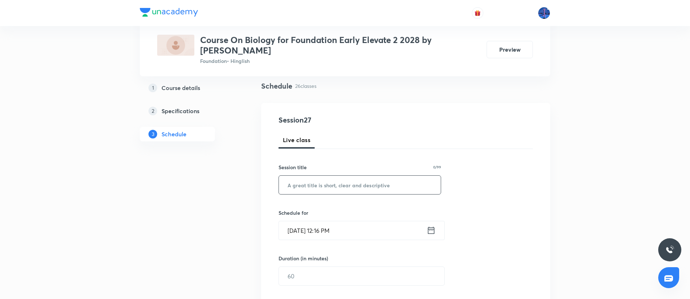
click at [341, 188] on input "text" at bounding box center [360, 185] width 162 height 18
paste input "The Excretory System"
type input "The Excretory System"
click at [382, 236] on input "Aug 30, 2025, 12:16 PM" at bounding box center [353, 230] width 148 height 18
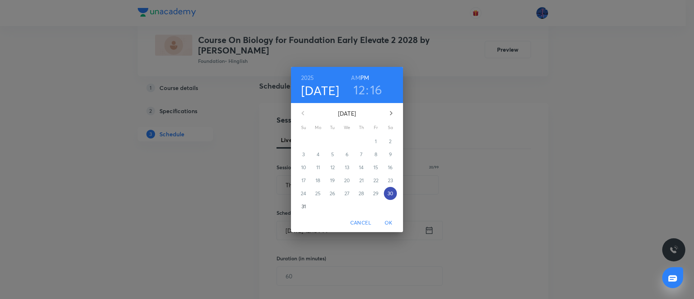
click at [393, 194] on p "30" at bounding box center [390, 193] width 6 height 7
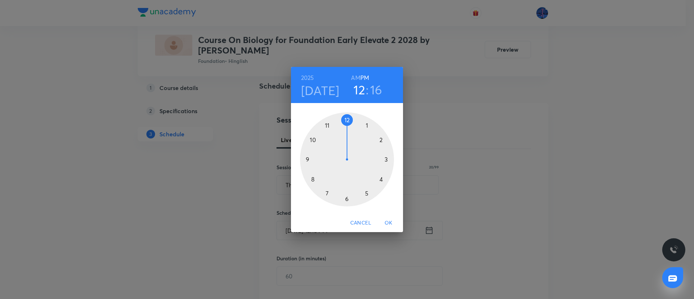
click at [382, 180] on div at bounding box center [347, 159] width 94 height 94
click at [387, 160] on div at bounding box center [347, 159] width 94 height 94
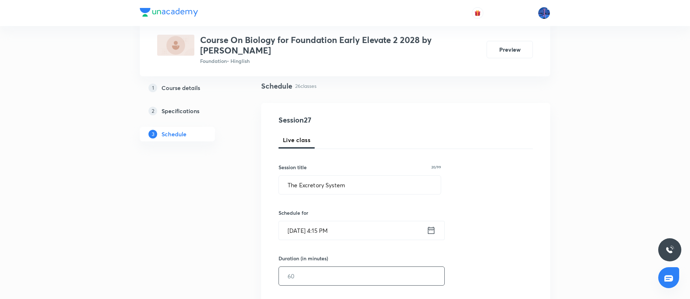
click at [327, 271] on input "text" at bounding box center [361, 276] width 165 height 18
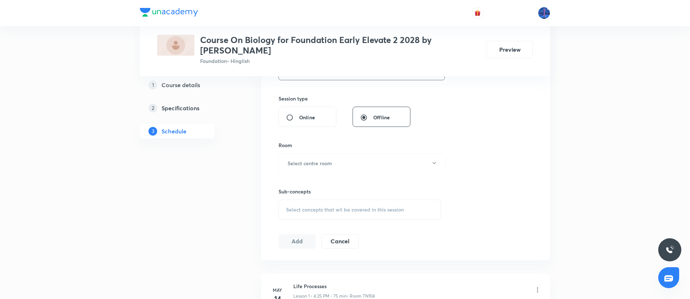
scroll to position [260, 0]
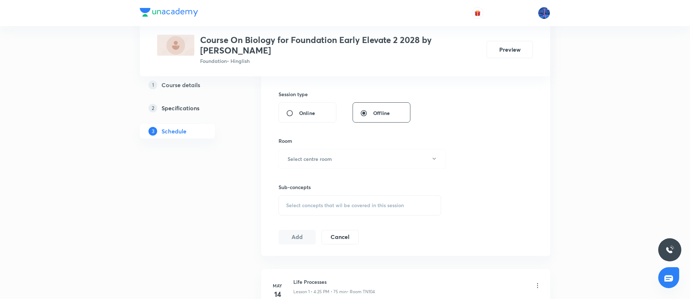
type input "60"
click at [362, 164] on button "Select centre room" at bounding box center [363, 159] width 168 height 20
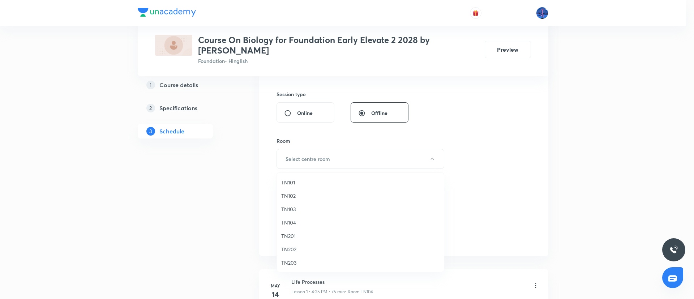
click at [293, 237] on span "TN201" at bounding box center [360, 236] width 158 height 8
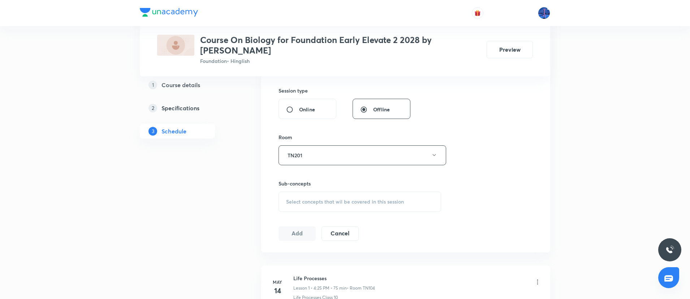
scroll to position [294, 0]
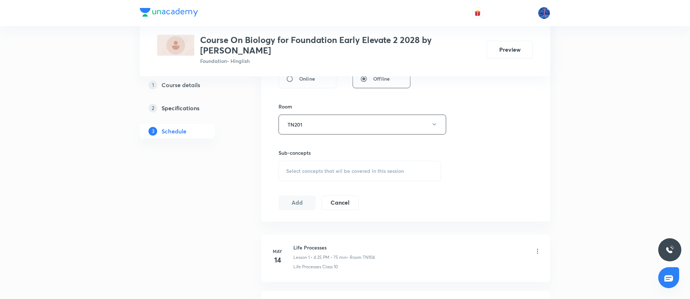
click at [359, 174] on div "Select concepts that wil be covered in this session" at bounding box center [360, 171] width 163 height 20
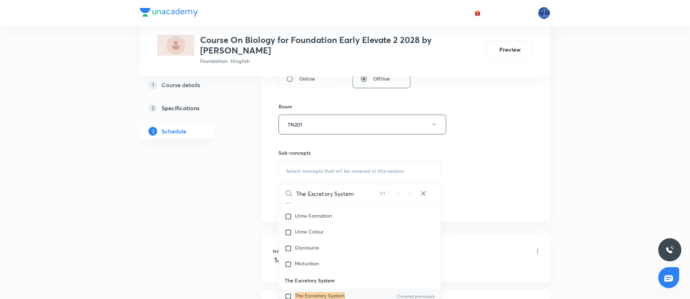
scroll to position [363, 0]
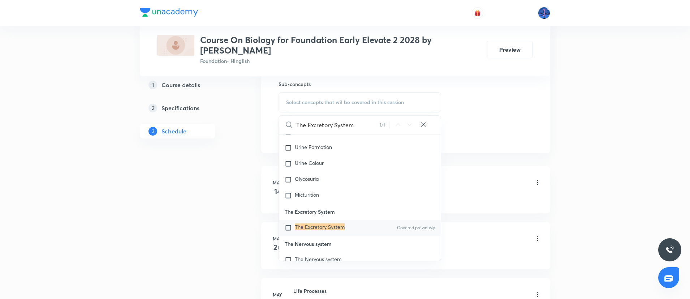
type input "The Excretory System"
click at [316, 225] on mark "The Excretory System" at bounding box center [320, 226] width 50 height 7
checkbox input "true"
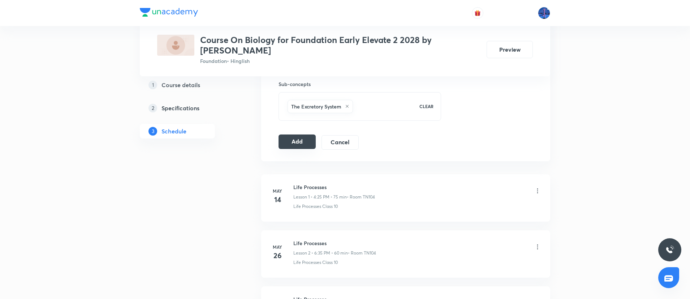
click at [299, 142] on button "Add" at bounding box center [297, 141] width 37 height 14
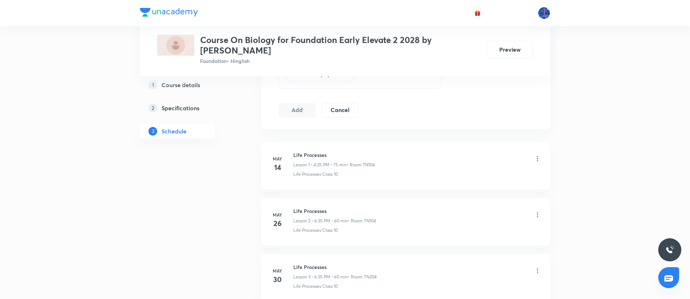
scroll to position [397, 0]
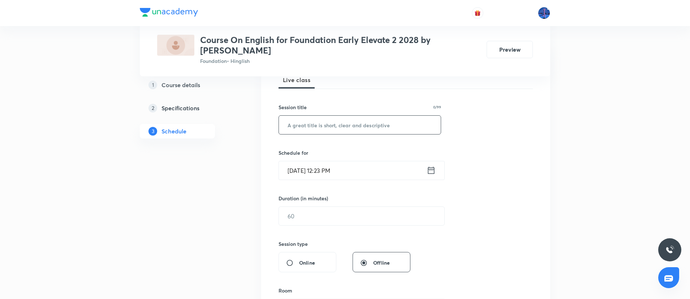
scroll to position [110, 0]
click at [348, 127] on input "text" at bounding box center [360, 125] width 162 height 18
type input "[PERSON_NAME] rides the bus"
click at [392, 168] on input "[DATE] 12:23 PM" at bounding box center [353, 170] width 148 height 18
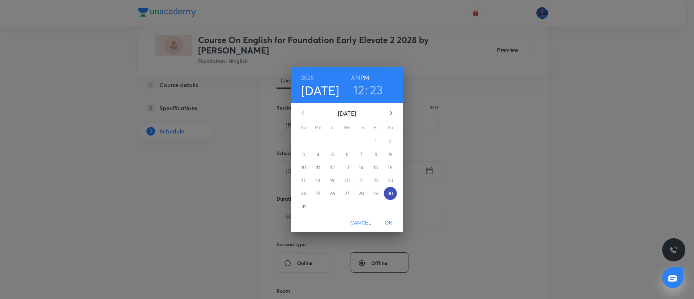
click at [390, 194] on p "30" at bounding box center [390, 193] width 6 height 7
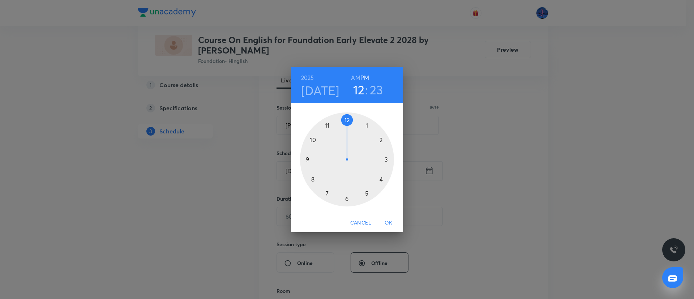
click at [367, 194] on div at bounding box center [347, 159] width 94 height 94
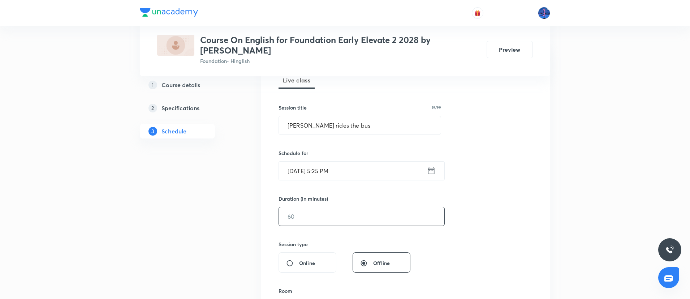
click at [354, 210] on input "text" at bounding box center [361, 216] width 165 height 18
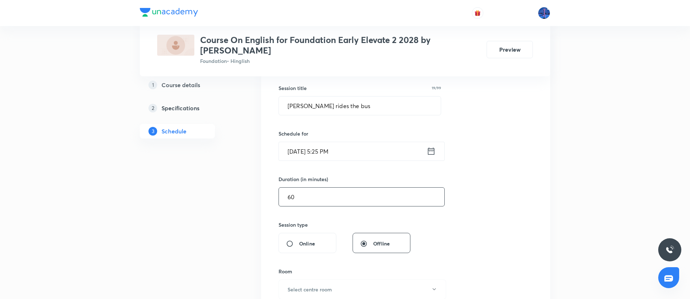
scroll to position [0, 0]
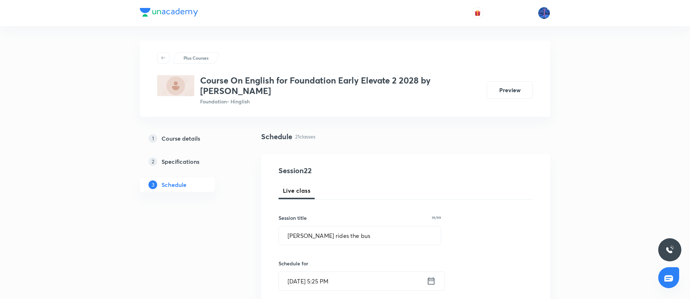
type input "60"
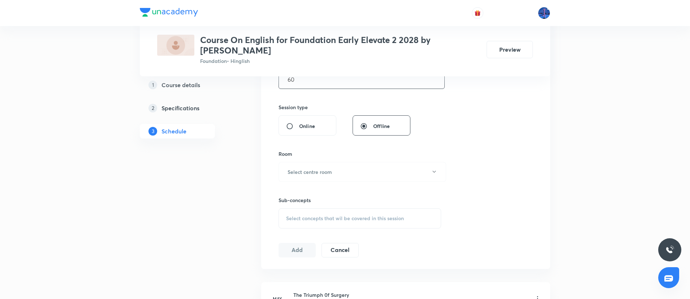
scroll to position [249, 0]
click at [348, 169] on button "Select centre room" at bounding box center [363, 170] width 168 height 20
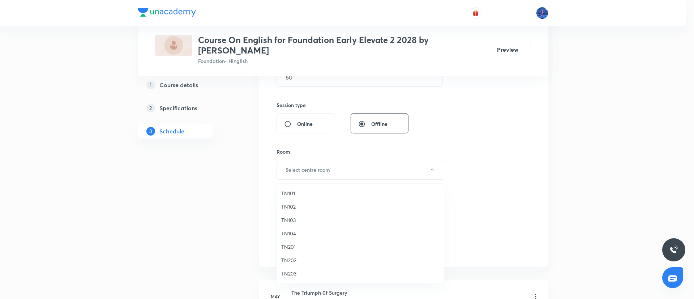
click at [294, 248] on span "TN201" at bounding box center [360, 247] width 158 height 8
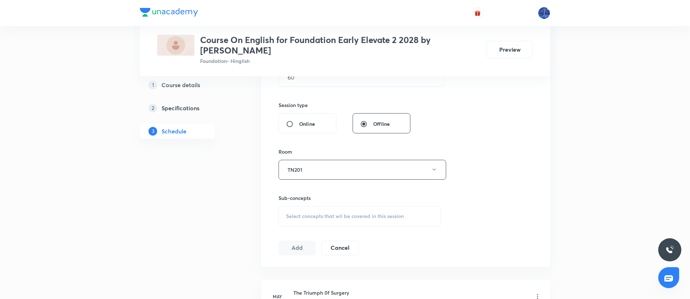
click at [353, 220] on div "Select concepts that wil be covered in this session" at bounding box center [360, 216] width 163 height 20
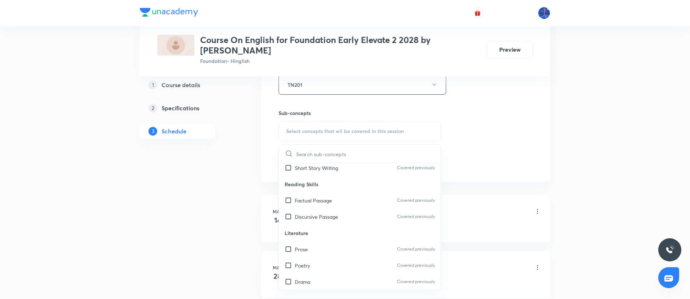
scroll to position [276, 0]
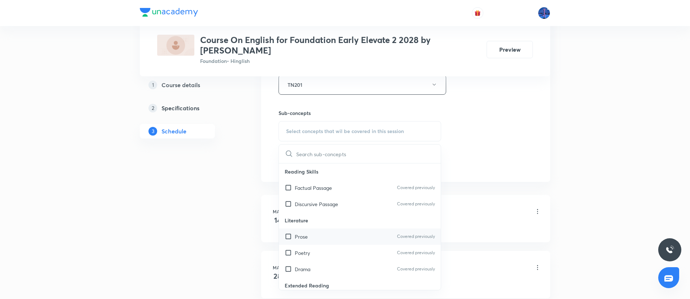
click at [312, 233] on div "Prose Covered previously" at bounding box center [360, 236] width 162 height 16
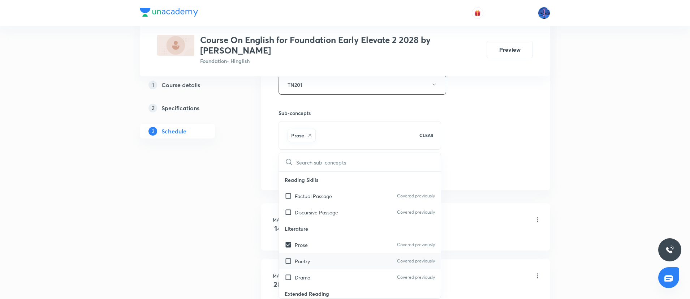
click at [317, 264] on div "Poetry Covered previously" at bounding box center [360, 261] width 162 height 16
checkbox input "true"
click at [312, 278] on div "Drama Covered previously" at bounding box center [360, 277] width 162 height 16
checkbox input "true"
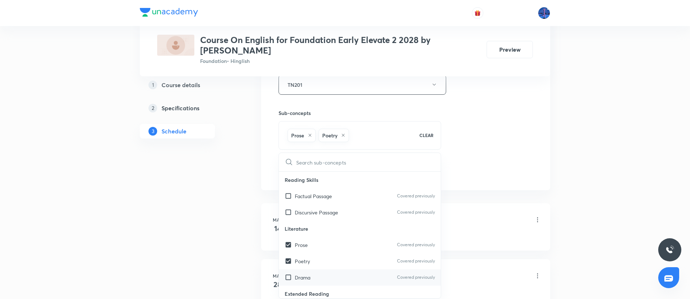
checkbox input "true"
click at [466, 181] on div "Session 22 Live class Session title 19/99 Madam rides the bus ​ Schedule for Au…" at bounding box center [405, 4] width 289 height 371
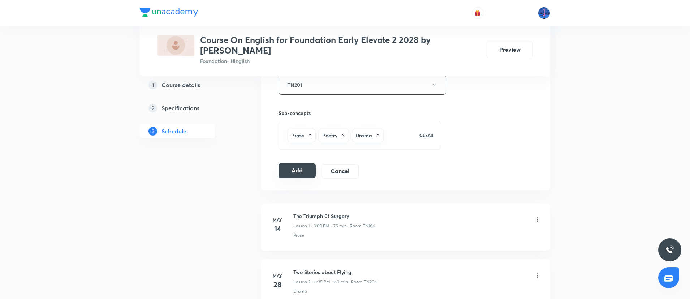
click at [303, 171] on button "Add" at bounding box center [297, 170] width 37 height 14
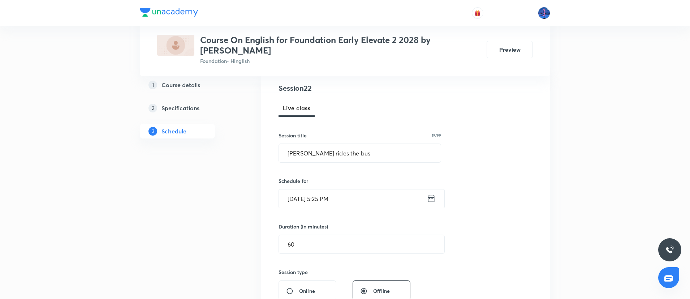
scroll to position [79, 0]
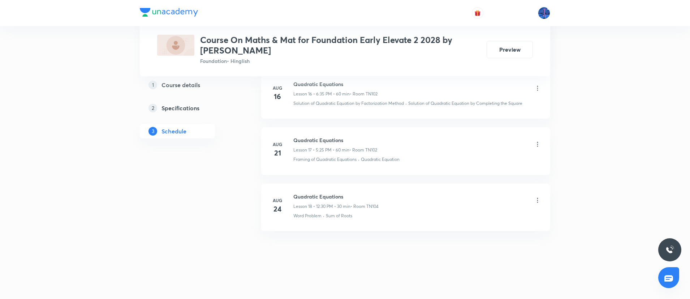
scroll to position [1318, 0]
drag, startPoint x: 294, startPoint y: 196, endPoint x: 349, endPoint y: 193, distance: 54.3
click at [349, 193] on h6 "Quadratic Equations" at bounding box center [335, 197] width 85 height 8
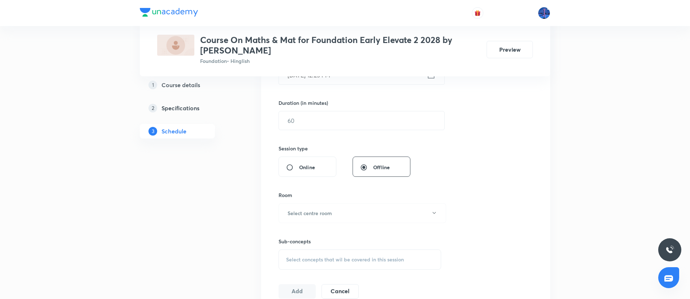
scroll to position [284, 0]
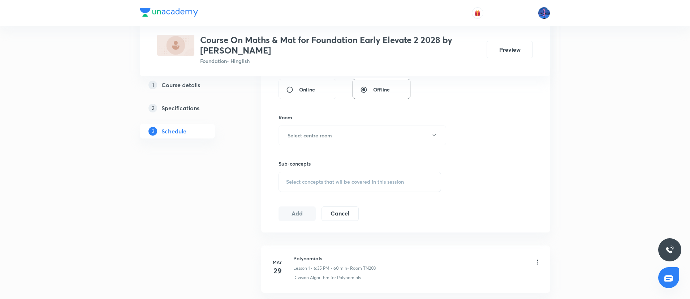
click at [347, 176] on div "Select concepts that wil be covered in this session" at bounding box center [360, 182] width 163 height 20
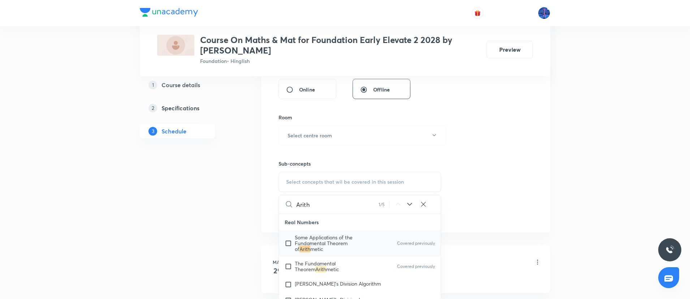
type input "Arith"
click at [410, 202] on icon at bounding box center [409, 204] width 9 height 9
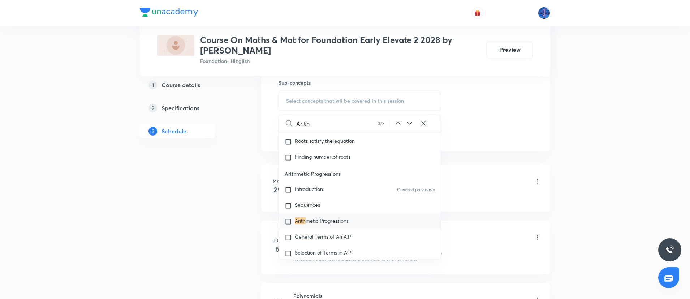
scroll to position [365, 0]
drag, startPoint x: 285, startPoint y: 178, endPoint x: 347, endPoint y: 174, distance: 62.7
click at [347, 174] on p "Arithmetic Progressions" at bounding box center [360, 173] width 162 height 16
copy p "Arithmetic Progressions"
click at [307, 207] on span "Sequences" at bounding box center [307, 204] width 25 height 7
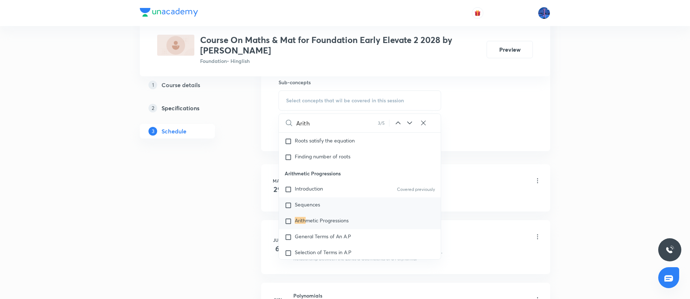
checkbox input "true"
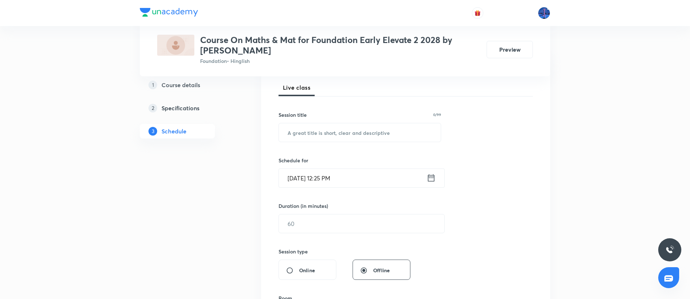
scroll to position [110, 0]
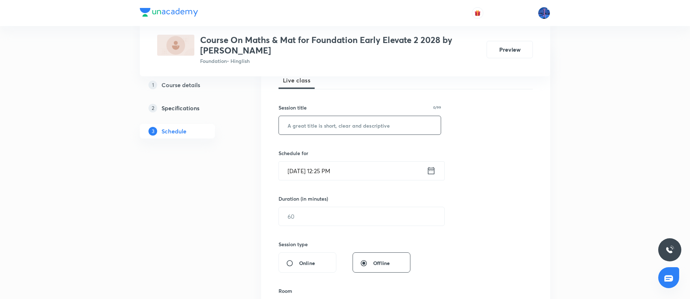
click at [346, 130] on input "text" at bounding box center [360, 125] width 162 height 18
paste input "Arithmetic Progressions"
type input "Arithmetic Progressions"
click at [373, 179] on input "[DATE] 12:25 PM" at bounding box center [353, 170] width 148 height 18
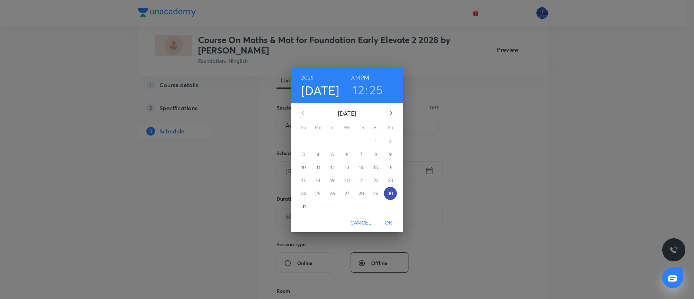
click at [392, 194] on p "30" at bounding box center [390, 193] width 6 height 7
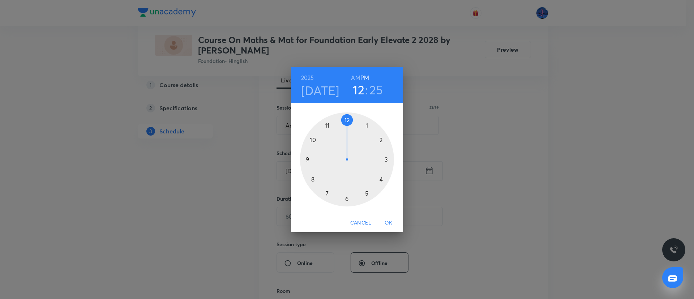
click at [346, 198] on div at bounding box center [347, 159] width 94 height 94
click at [327, 193] on div at bounding box center [347, 159] width 94 height 94
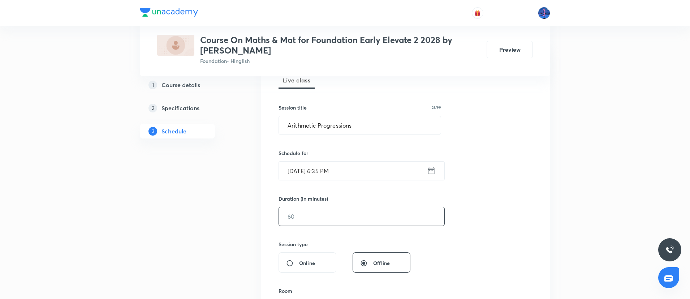
click at [322, 210] on input "text" at bounding box center [361, 216] width 165 height 18
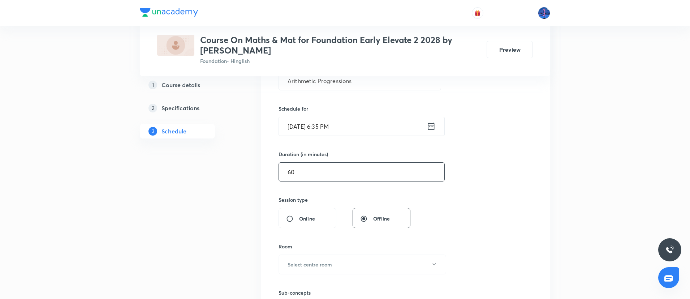
scroll to position [275, 0]
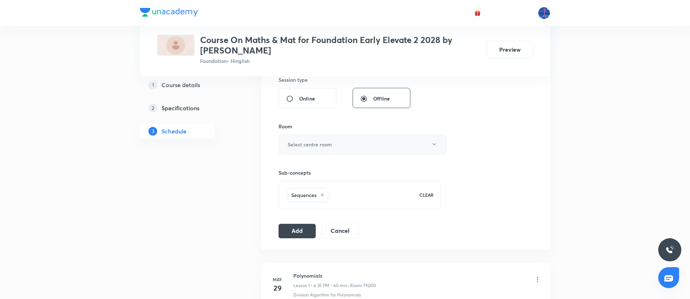
type input "60"
click at [370, 144] on button "Select centre room" at bounding box center [363, 144] width 168 height 20
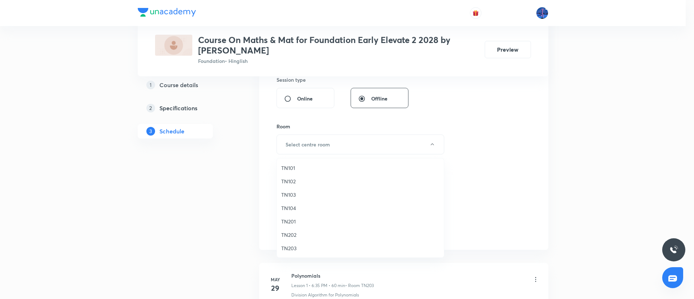
click at [291, 223] on span "TN201" at bounding box center [360, 221] width 158 height 8
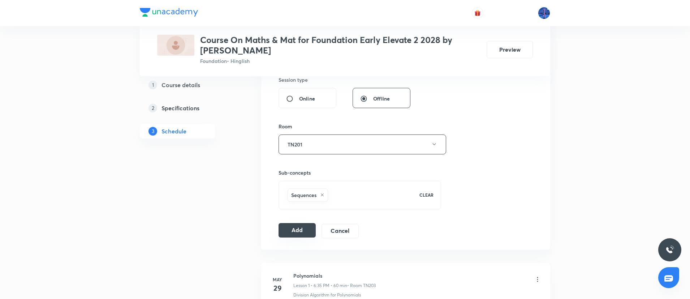
click at [294, 230] on button "Add" at bounding box center [297, 230] width 37 height 14
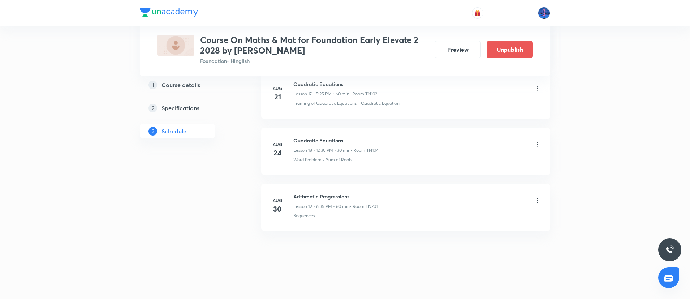
scroll to position [968, 0]
